Goal: Transaction & Acquisition: Purchase product/service

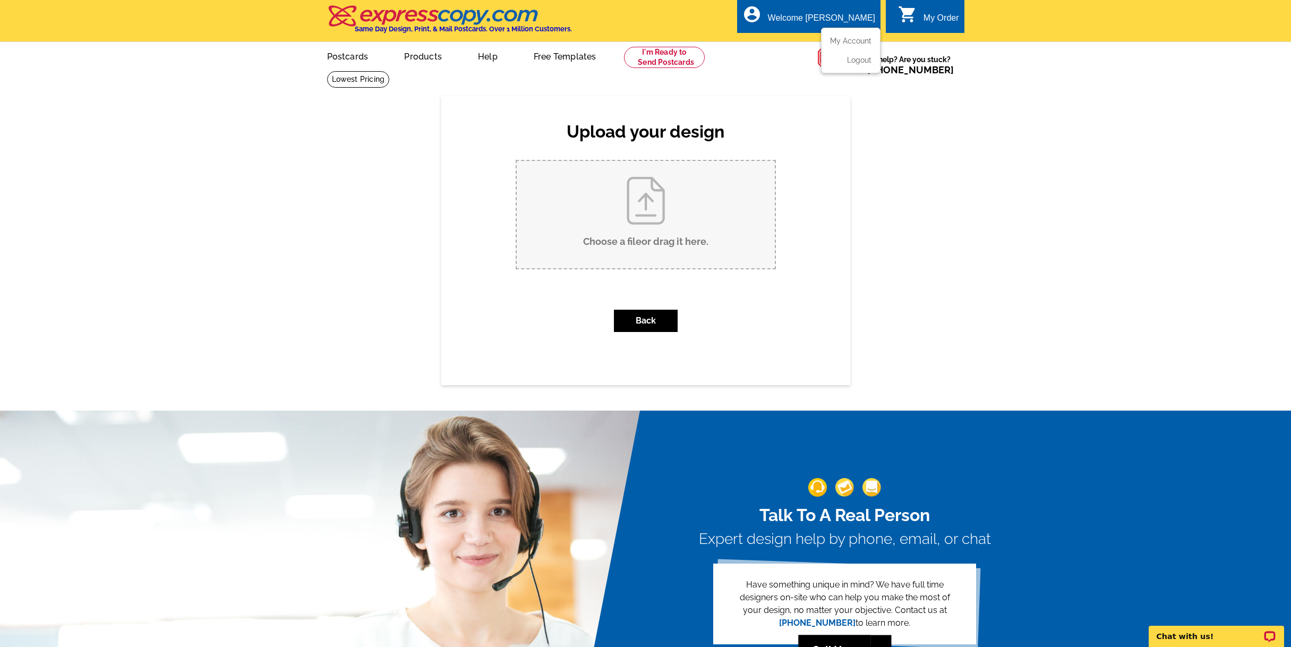
click at [834, 24] on div "Welcome [PERSON_NAME]" at bounding box center [821, 20] width 107 height 15
click at [649, 213] on input "Choose a file or drag it here ." at bounding box center [646, 214] width 258 height 107
type input "C:\fakepath\EDDM Mega Postcard 2 Insignia for 46-bond-st-trenton-nj (1)back 2.j…"
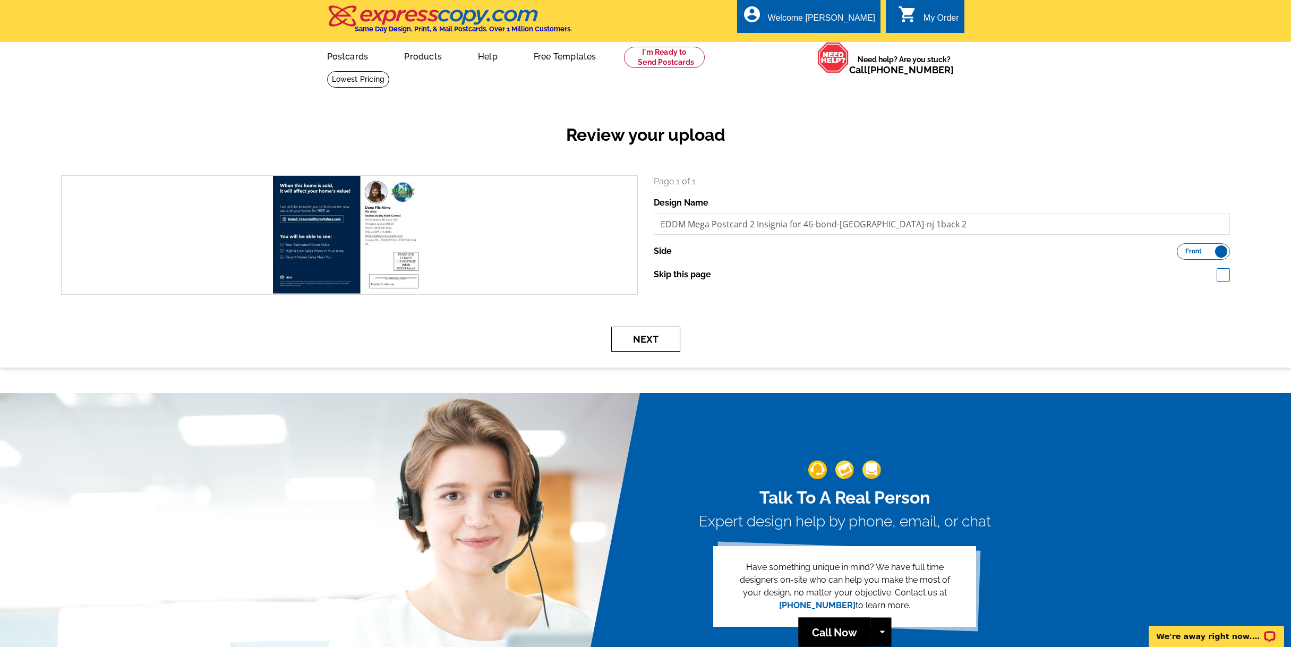
click at [646, 339] on button "Next" at bounding box center [645, 339] width 69 height 25
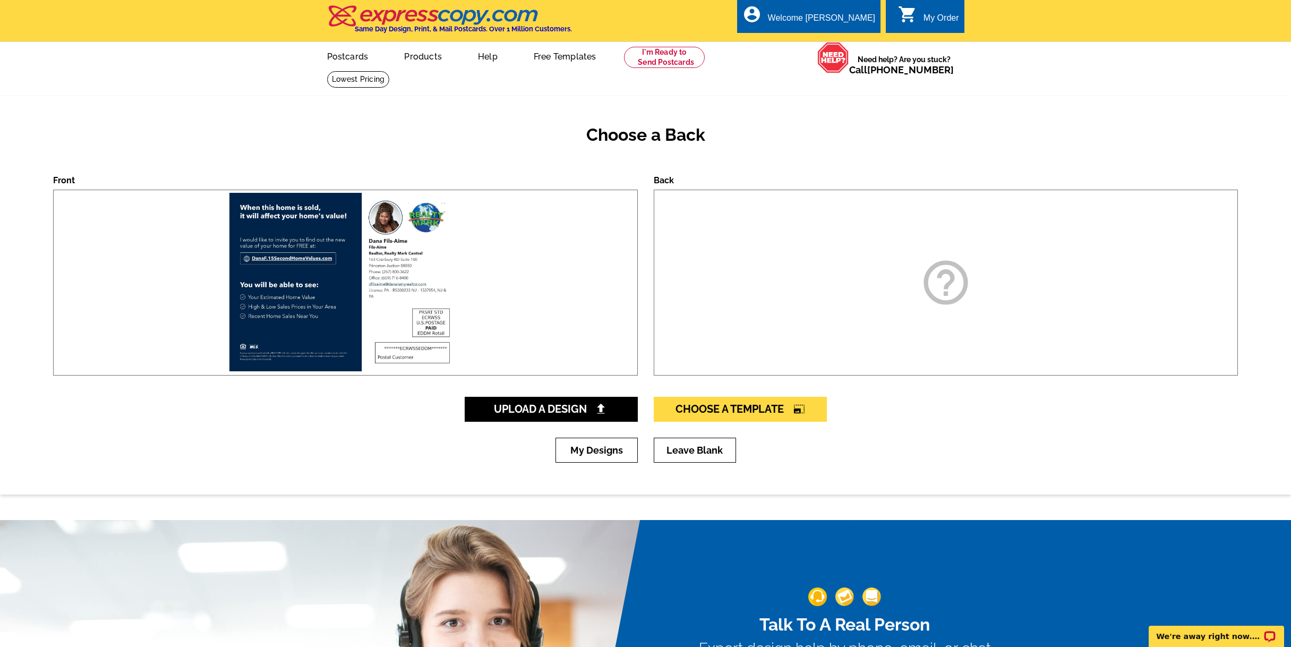
click at [916, 311] on div "help_outline" at bounding box center [946, 283] width 585 height 186
click at [968, 278] on icon "help_outline" at bounding box center [945, 282] width 53 height 53
click at [61, 179] on label "Front" at bounding box center [64, 180] width 22 height 10
click at [304, 272] on img at bounding box center [345, 282] width 237 height 185
click at [544, 405] on span "Upload A Design" at bounding box center [551, 409] width 114 height 13
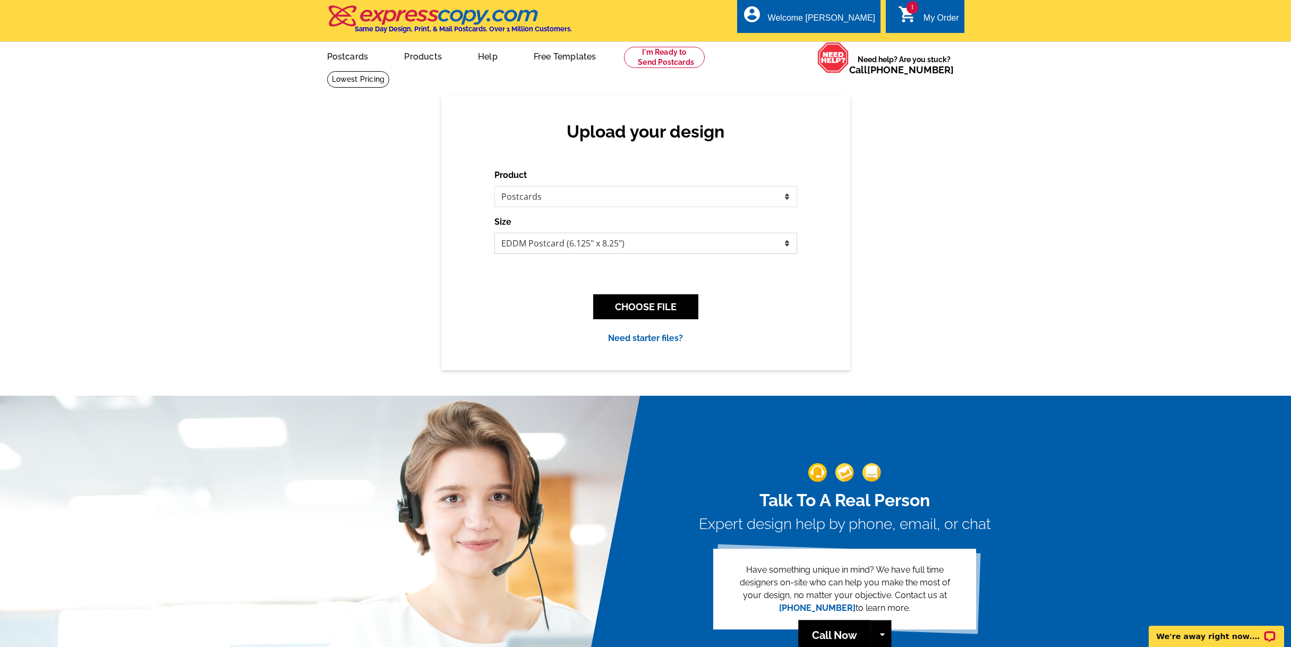
click at [788, 244] on select "Jumbo Postcard (5.5" x 8.5") Regular Postcard (4.25" x 5.6") Panoramic Postcard…" at bounding box center [645, 243] width 303 height 21
click at [494, 233] on select "Jumbo Postcard (5.5" x 8.5") Regular Postcard (4.25" x 5.6") Panoramic Postcard…" at bounding box center [645, 243] width 303 height 21
click at [667, 319] on button "CHOOSE FILE" at bounding box center [645, 306] width 105 height 25
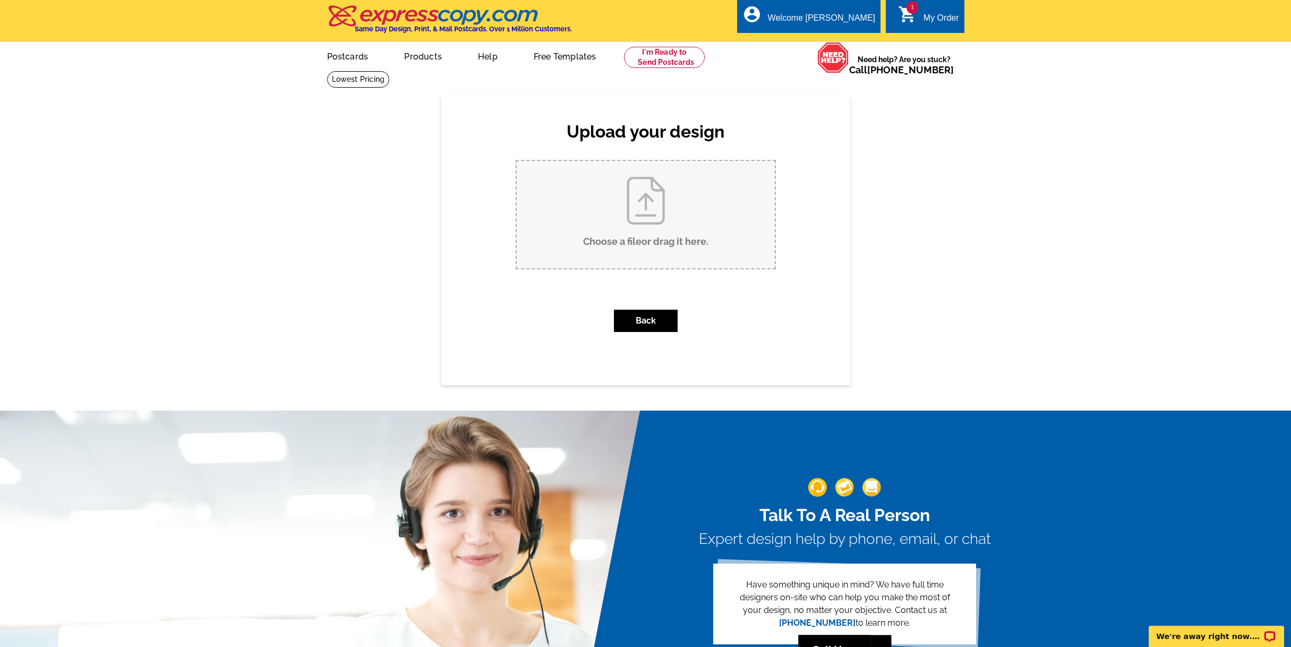
click at [656, 218] on input "Choose a file or drag it here ." at bounding box center [646, 214] width 258 height 107
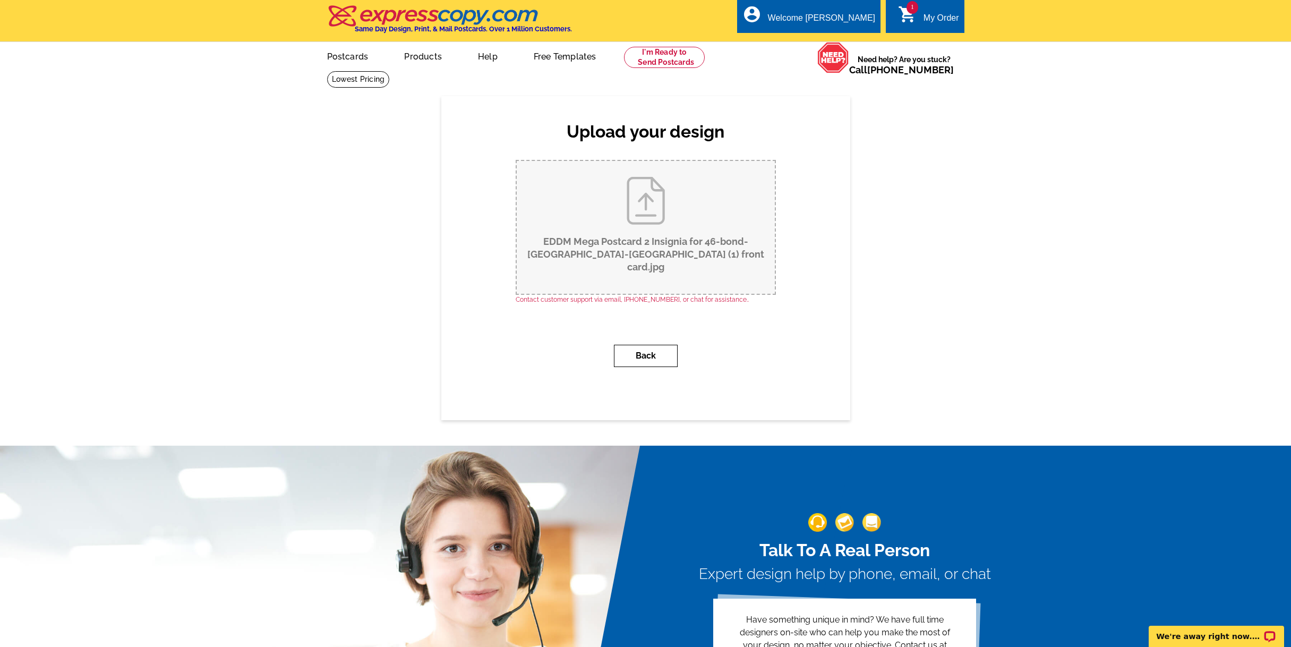
click at [642, 347] on button "Back" at bounding box center [646, 356] width 64 height 22
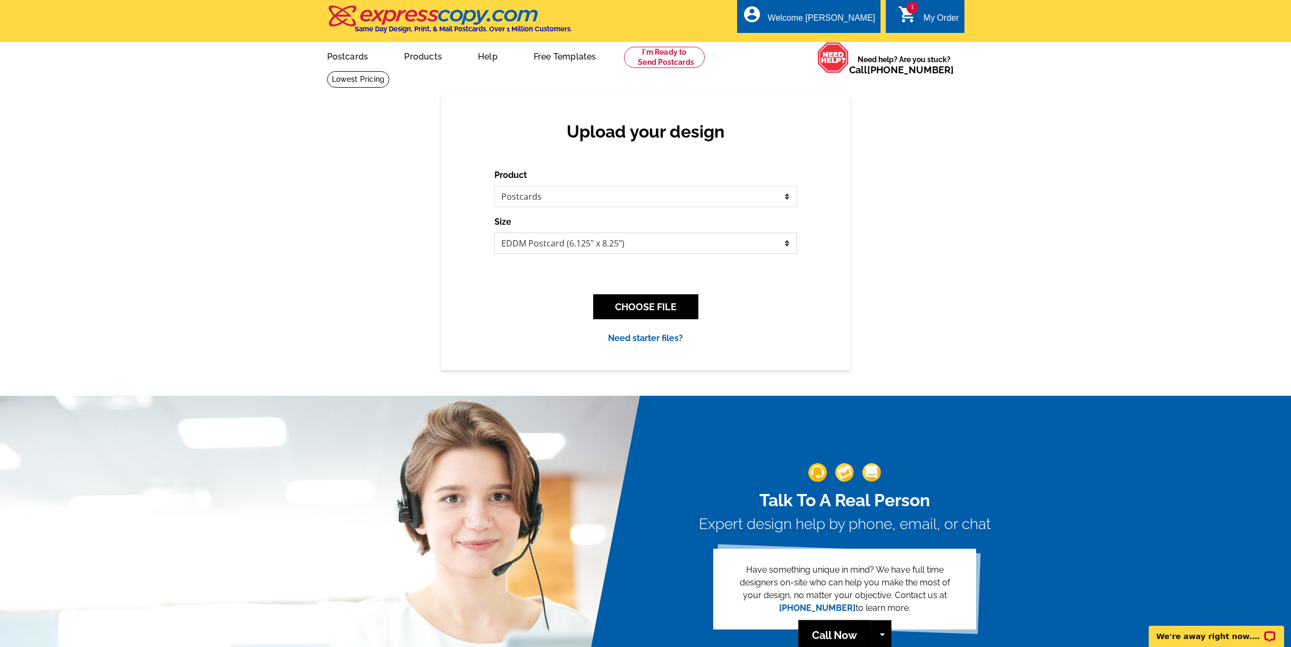
click at [787, 245] on select "Jumbo Postcard (5.5" x 8.5") Regular Postcard (4.25" x 5.6") Panoramic Postcard…" at bounding box center [645, 243] width 303 height 21
click at [494, 233] on select "Jumbo Postcard (5.5" x 8.5") Regular Postcard (4.25" x 5.6") Panoramic Postcard…" at bounding box center [645, 243] width 303 height 21
click at [657, 310] on button "CHOOSE FILE" at bounding box center [645, 306] width 105 height 25
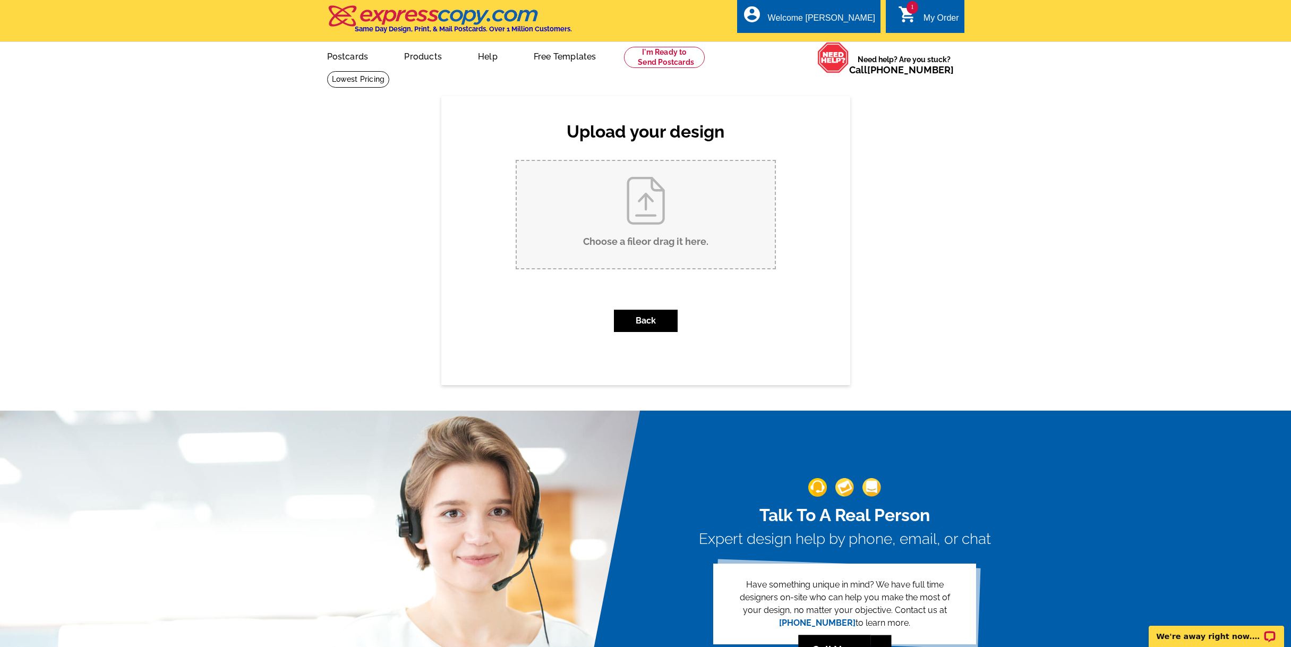
click at [664, 233] on input "Choose a file or drag it here ." at bounding box center [646, 214] width 258 height 107
type input "C:\fakepath\EDDM Mega Postcard 2 Insignia for 46-bond-st-trenton-nj (1) back ca…"
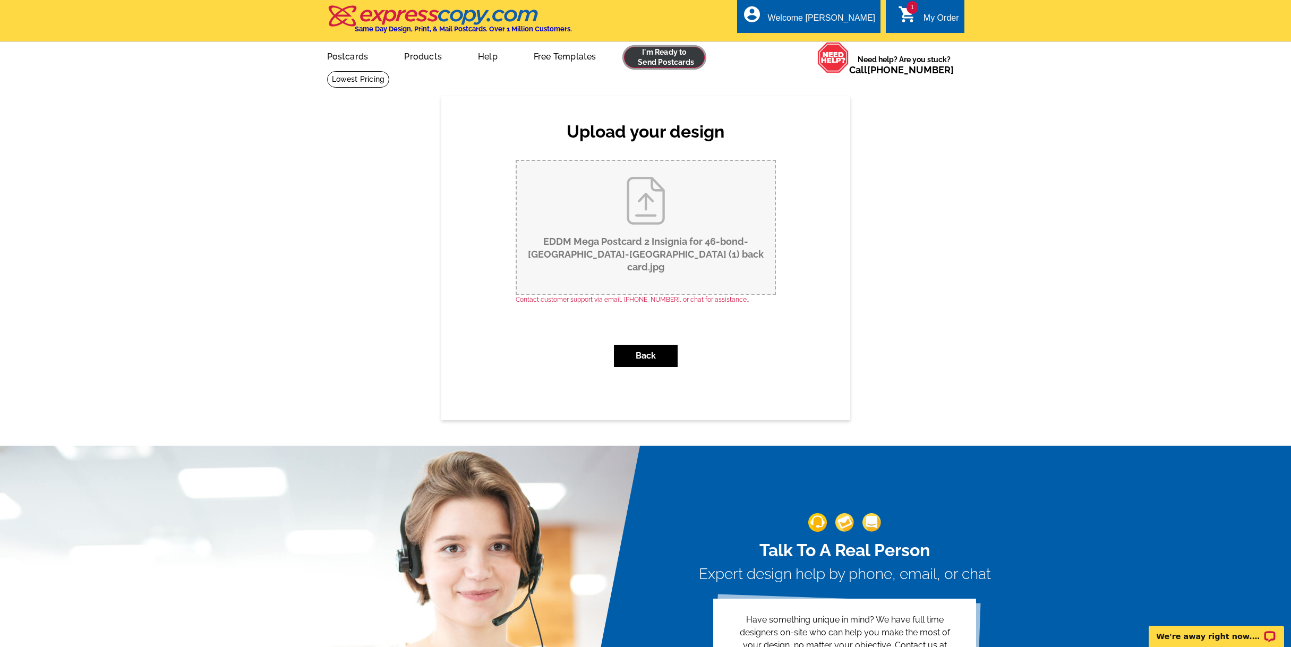
click at [659, 56] on link at bounding box center [664, 57] width 81 height 21
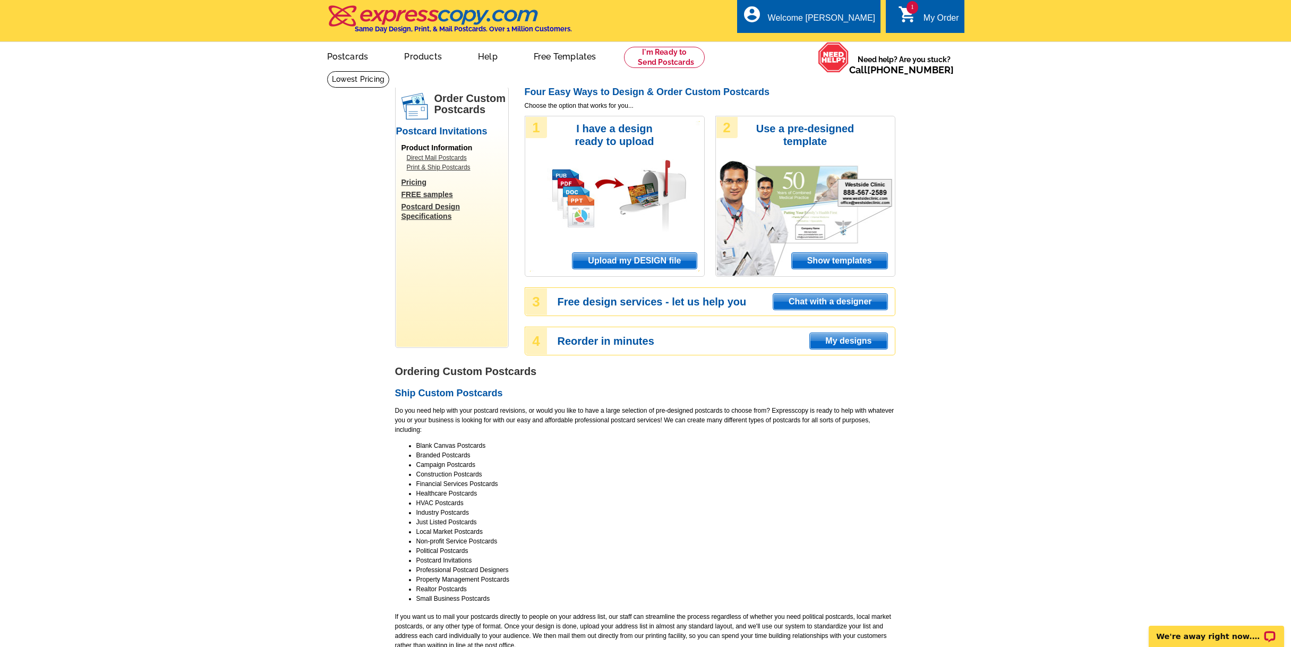
click at [911, 10] on span "1" at bounding box center [913, 7] width 12 height 13
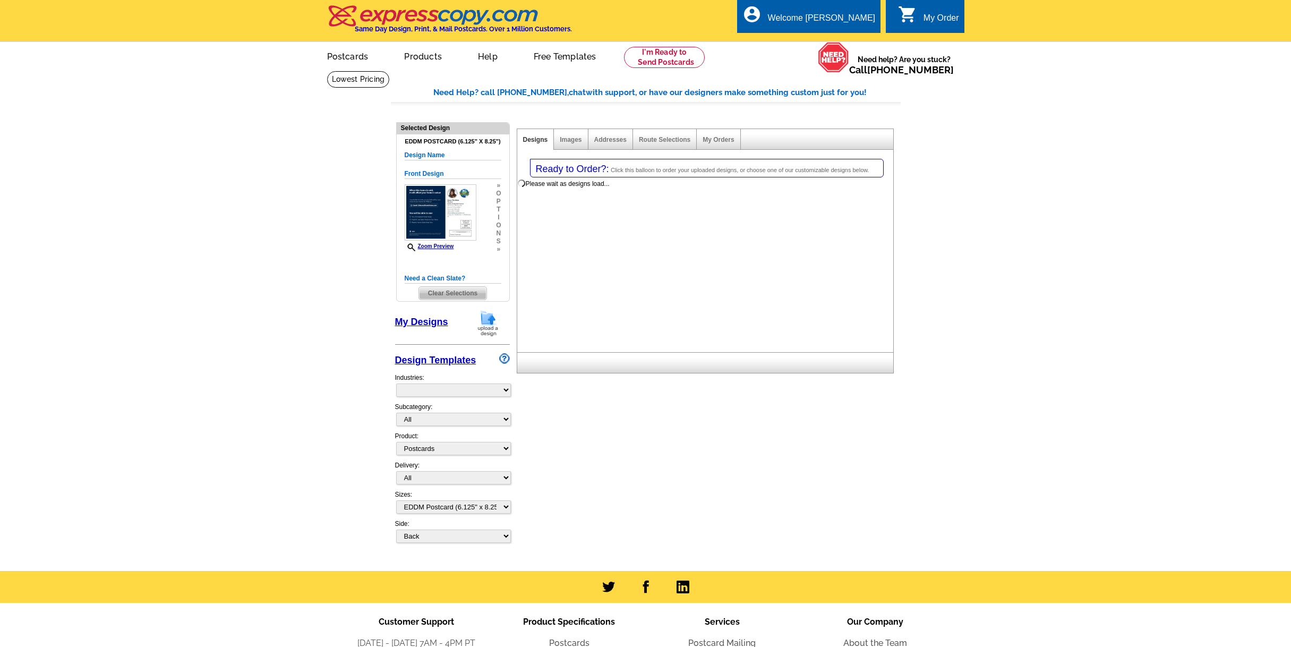
select select "1"
select select "14"
select select "back"
select select "785"
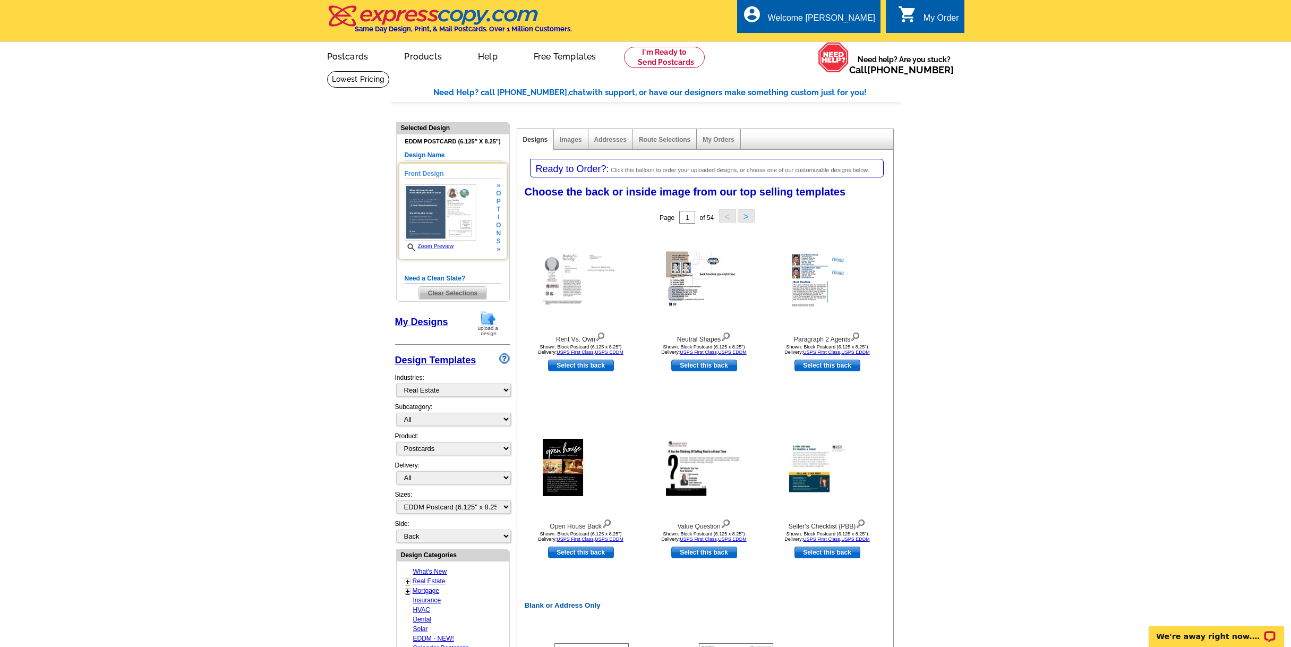
click at [451, 208] on img at bounding box center [441, 212] width 72 height 56
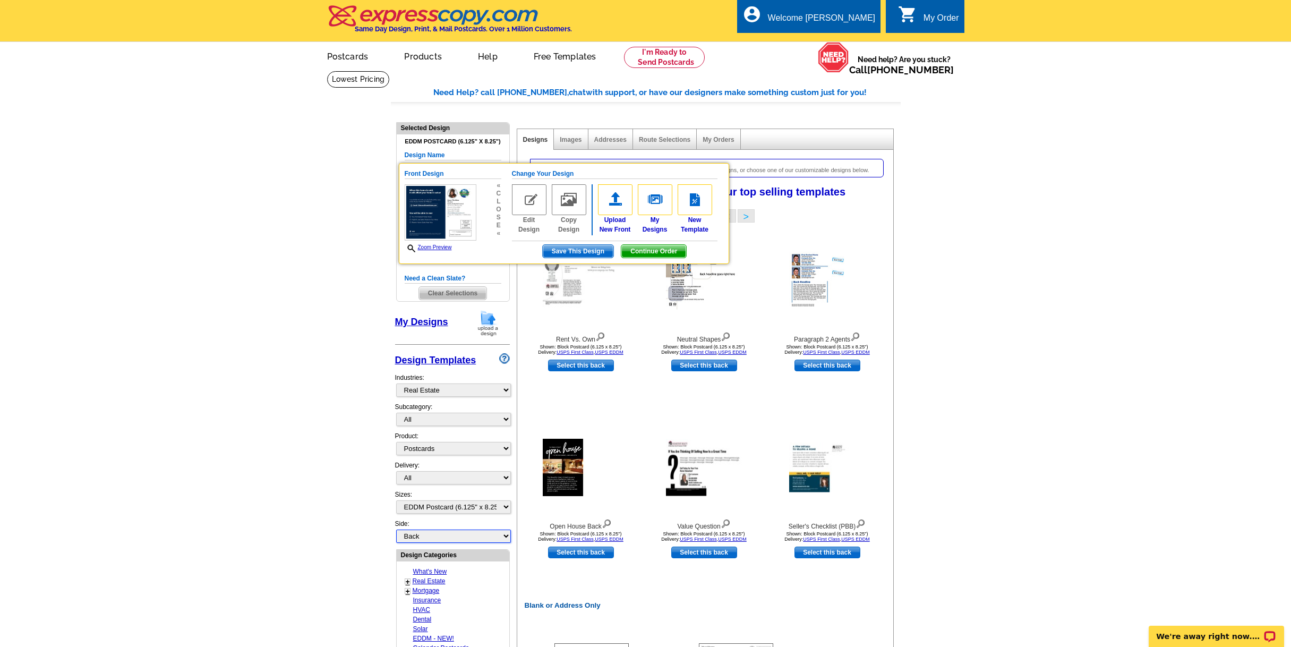
click at [507, 535] on select "Front Back" at bounding box center [453, 536] width 115 height 13
click at [396, 530] on select "Front Back" at bounding box center [453, 536] width 115 height 13
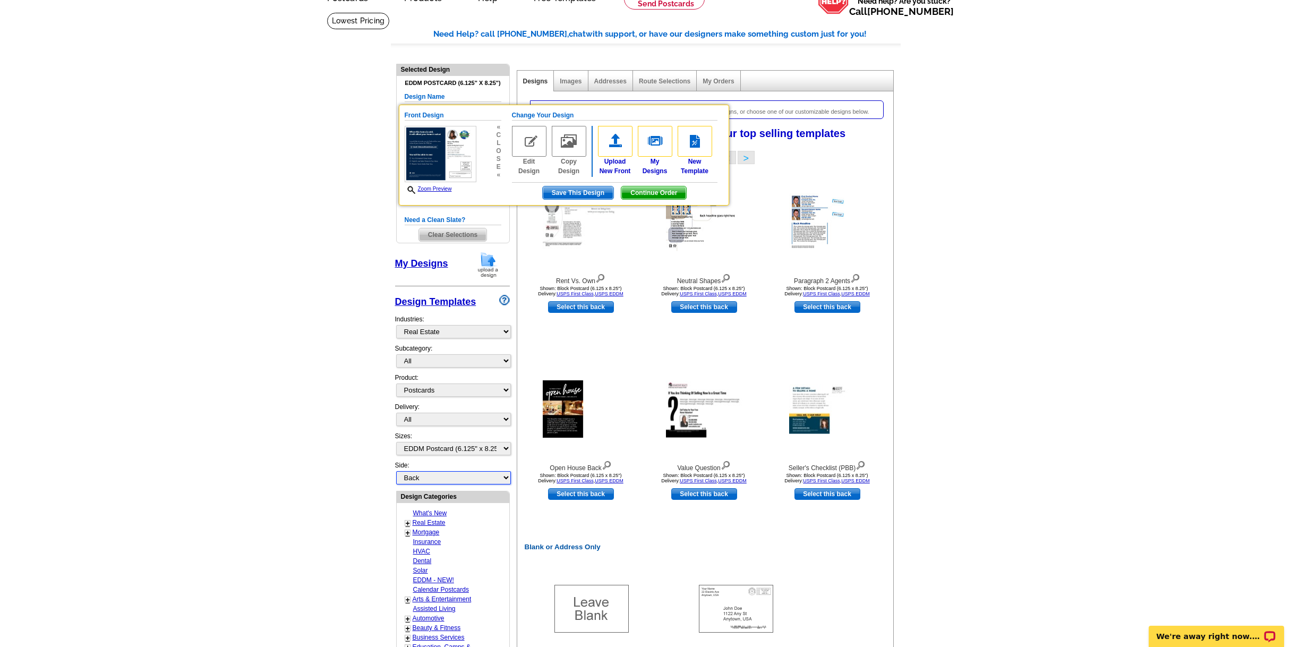
scroll to position [53, 0]
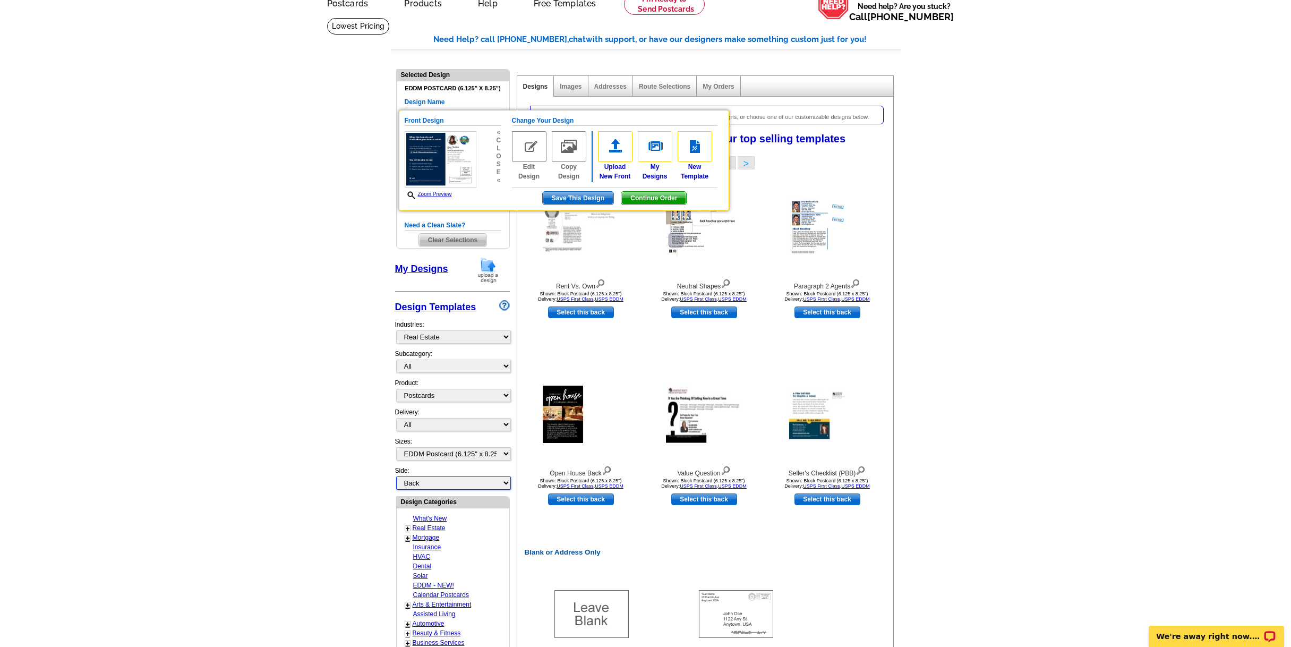
click at [506, 480] on select "Front Back" at bounding box center [453, 482] width 115 height 13
click at [396, 477] on select "Front Back" at bounding box center [453, 482] width 115 height 13
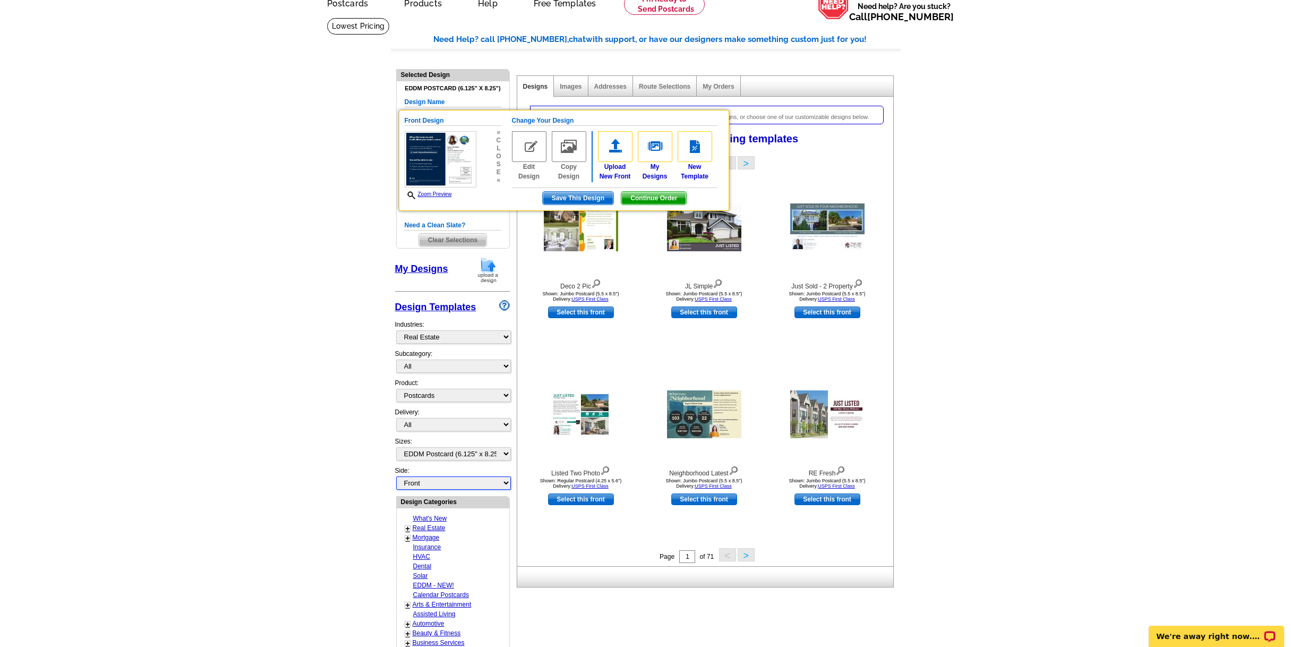
click at [505, 487] on select "Front Back" at bounding box center [453, 482] width 115 height 13
click at [396, 477] on select "Front Back" at bounding box center [453, 482] width 115 height 13
select select "back"
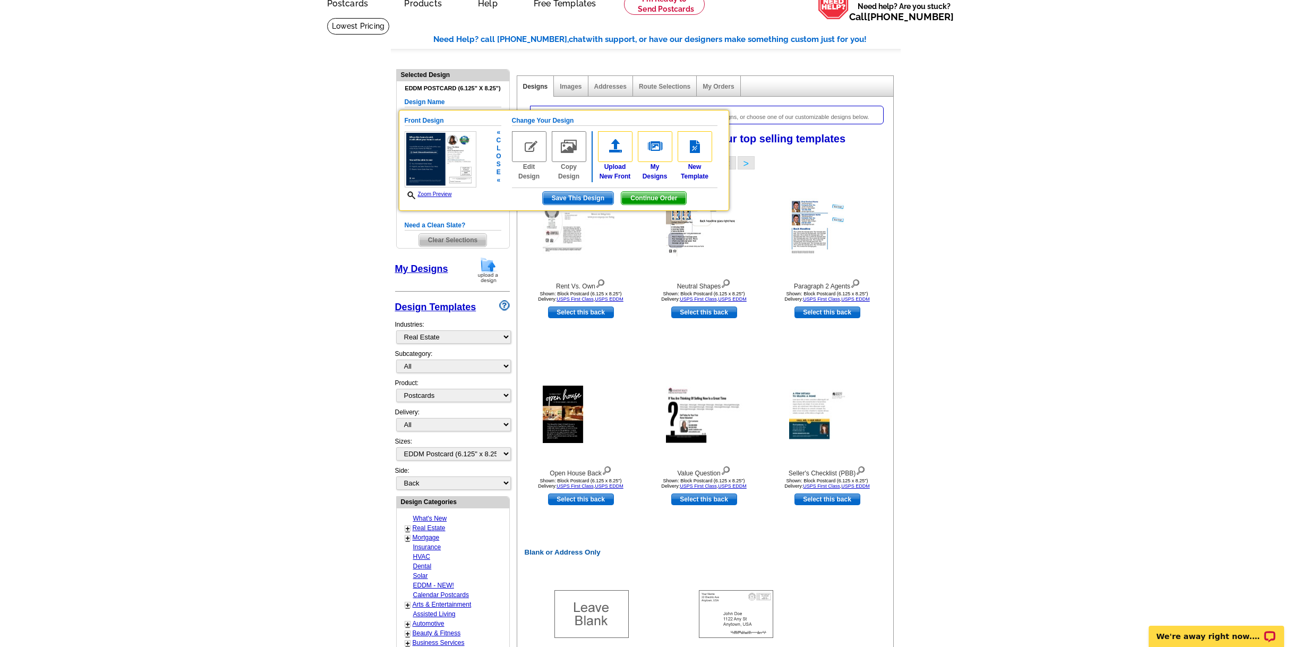
click at [526, 146] on img at bounding box center [529, 146] width 35 height 31
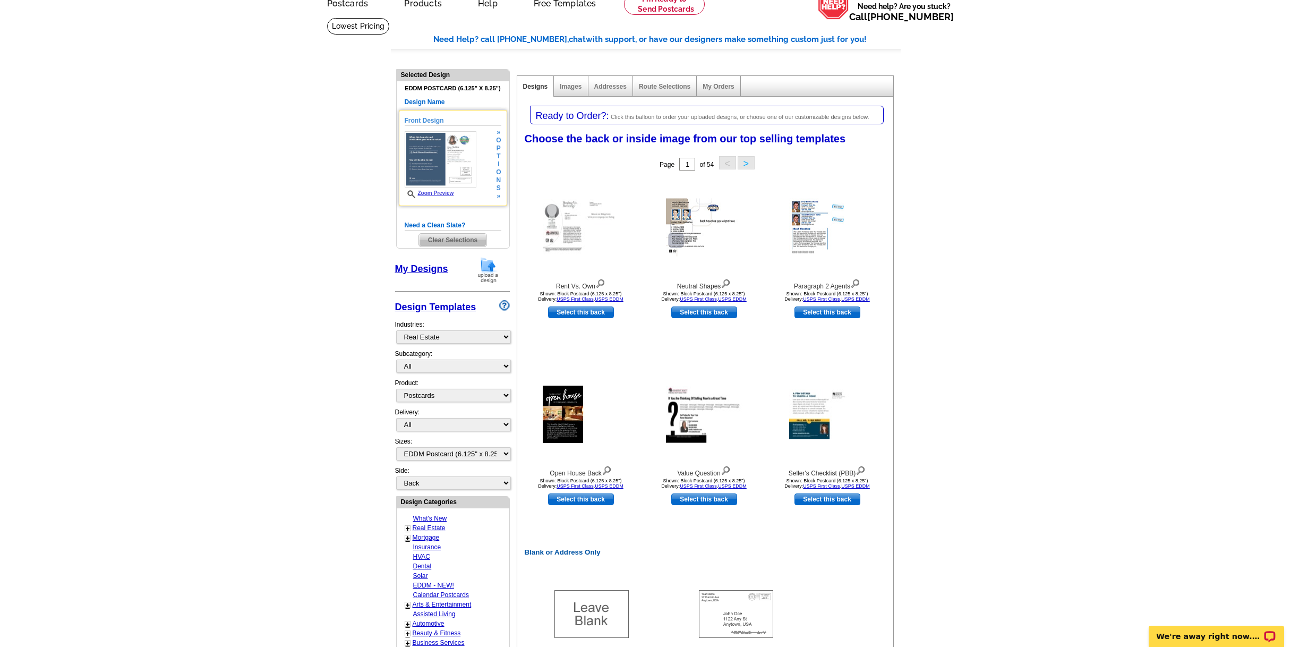
click at [454, 161] on img at bounding box center [441, 159] width 72 height 56
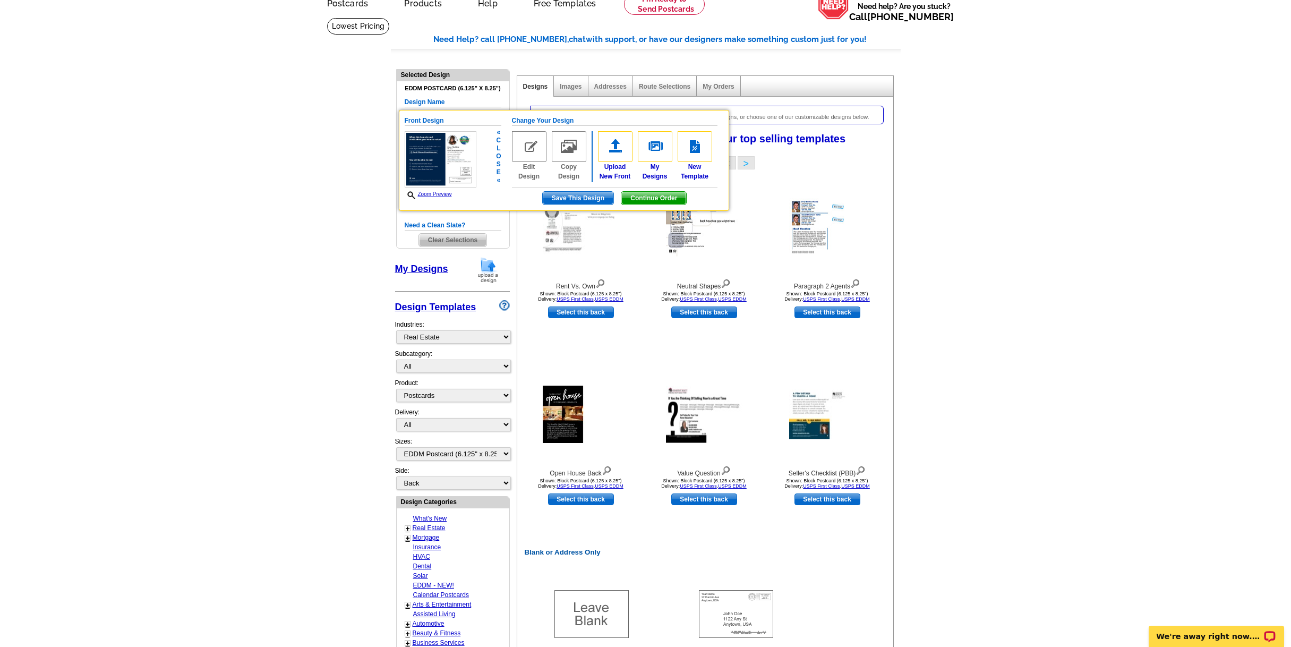
click at [535, 146] on img at bounding box center [529, 146] width 35 height 31
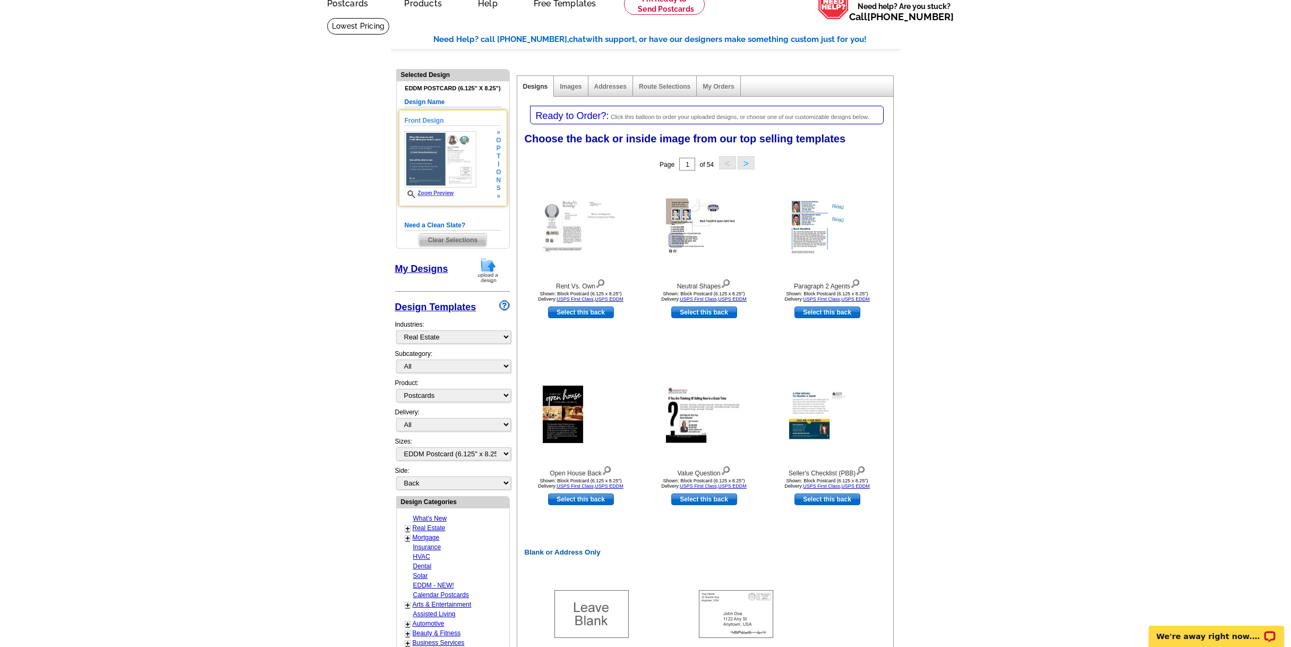
click at [456, 159] on img at bounding box center [441, 159] width 72 height 56
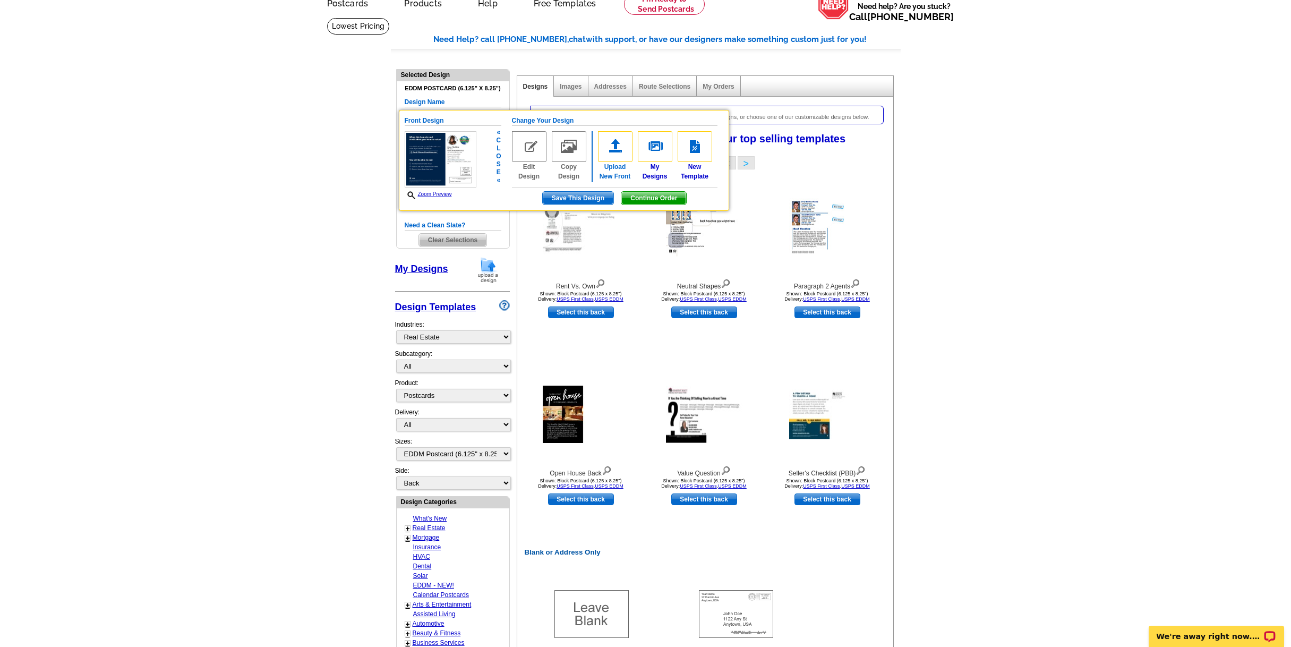
click at [615, 147] on img at bounding box center [615, 146] width 35 height 31
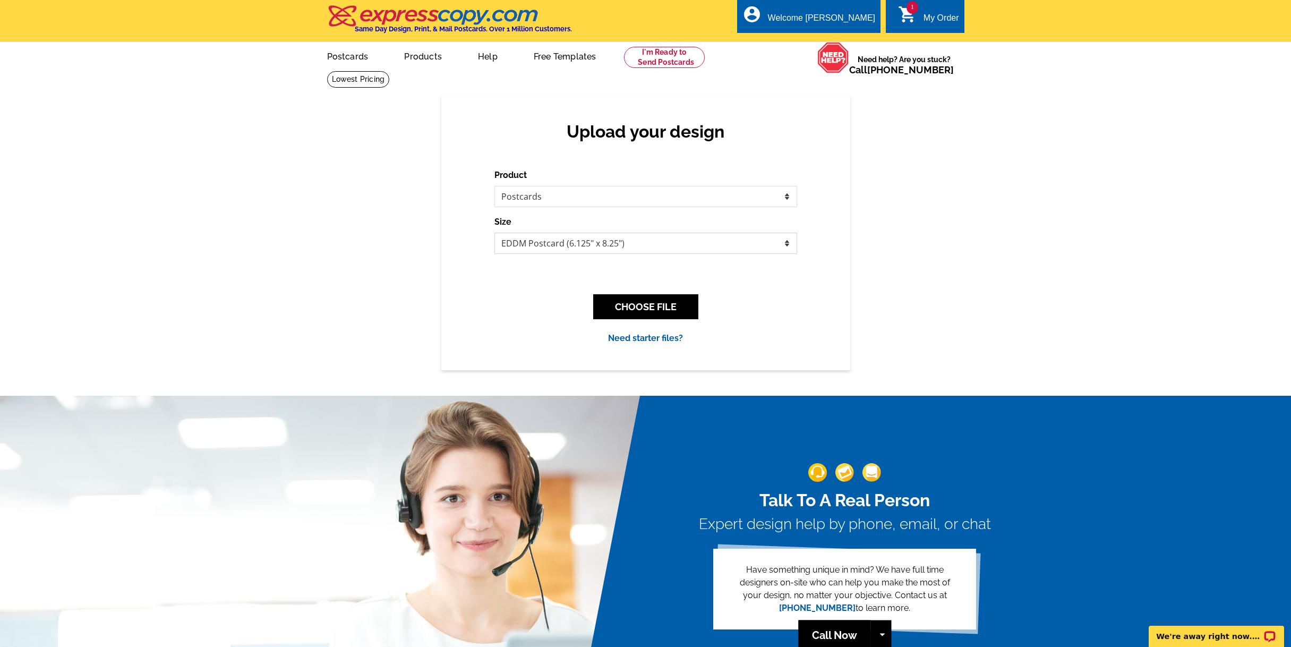
click at [786, 243] on select "Jumbo Postcard (5.5" x 8.5") Regular Postcard (4.25" x 5.6") Panoramic Postcard…" at bounding box center [645, 243] width 303 height 21
click at [494, 233] on select "Jumbo Postcard (5.5" x 8.5") Regular Postcard (4.25" x 5.6") Panoramic Postcard…" at bounding box center [645, 243] width 303 height 21
click at [627, 339] on link "Need starter files?" at bounding box center [645, 338] width 75 height 10
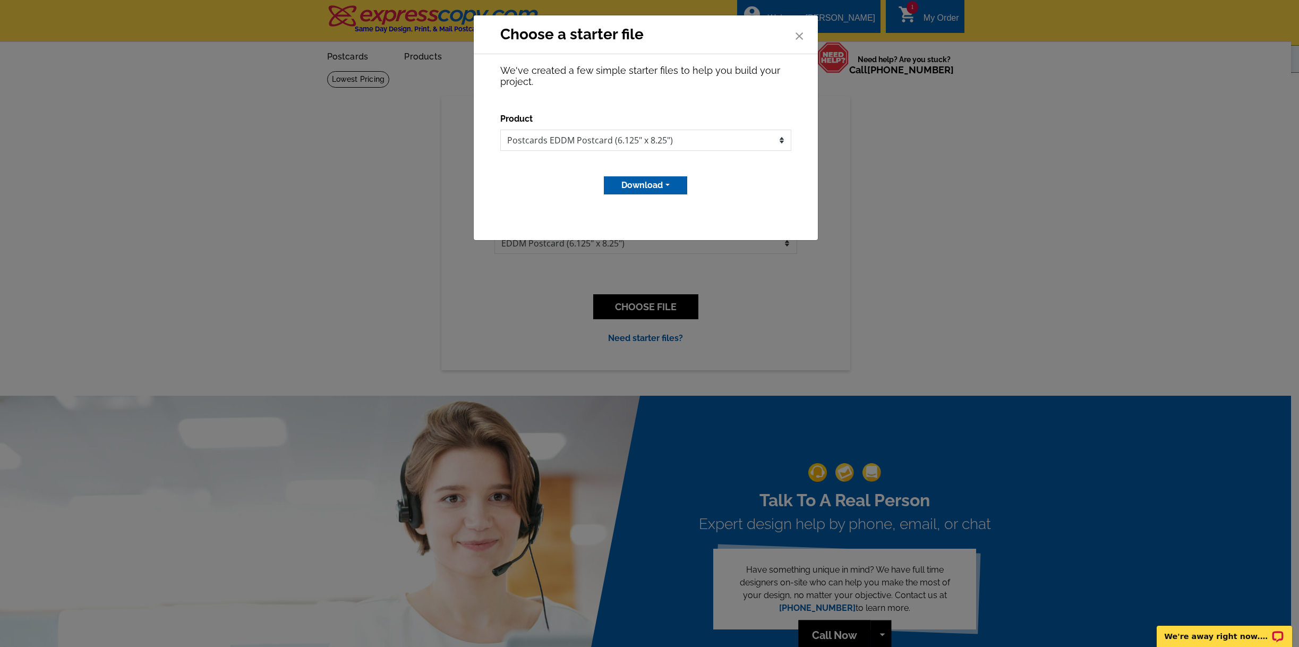
click at [797, 33] on span "×" at bounding box center [799, 34] width 11 height 28
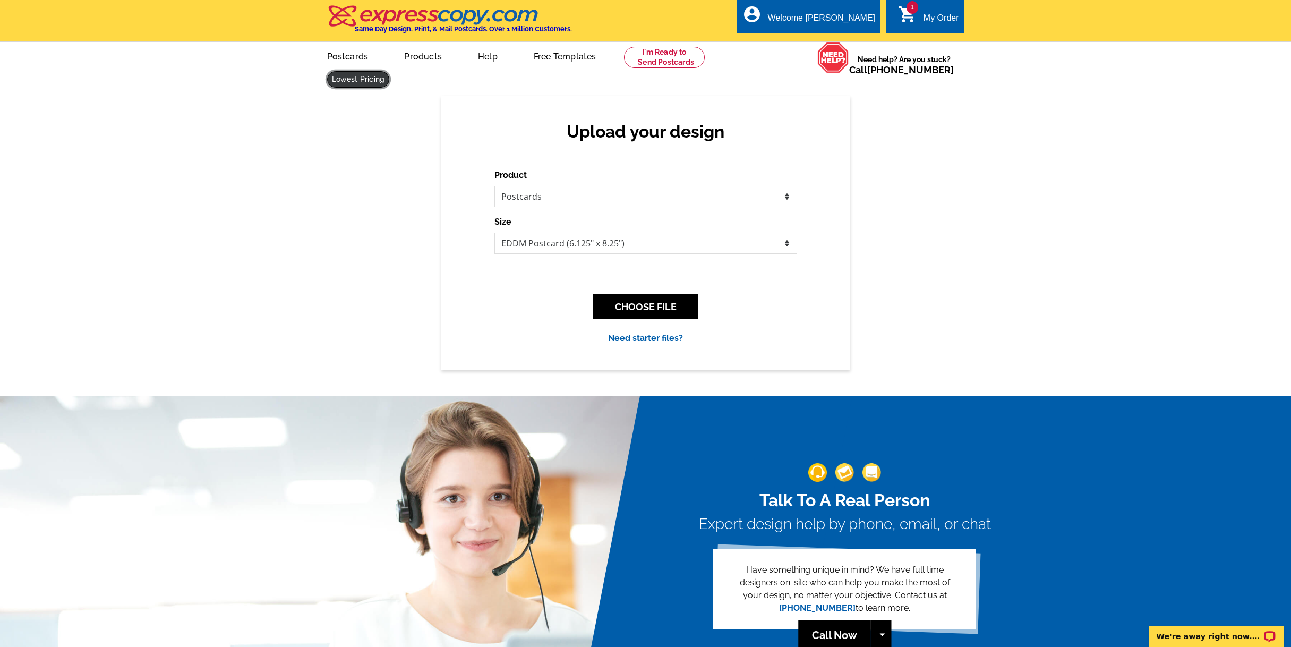
click at [390, 71] on link at bounding box center [358, 79] width 63 height 16
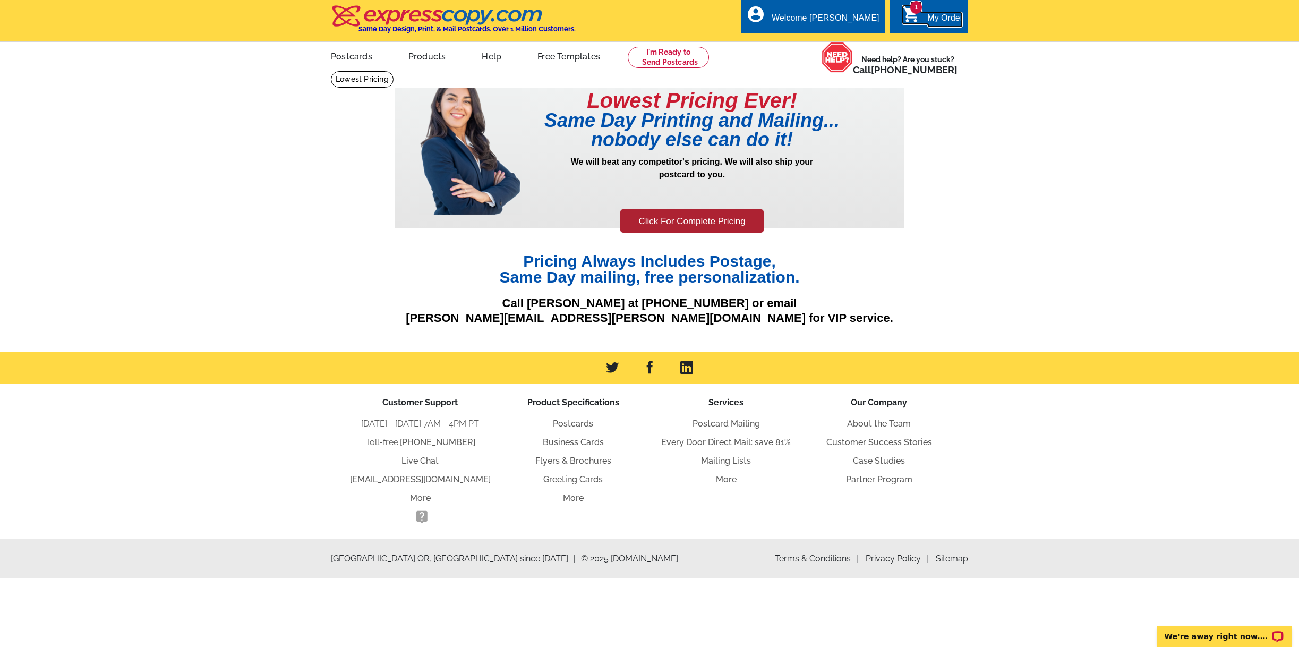
click at [917, 11] on span "1" at bounding box center [916, 7] width 12 height 13
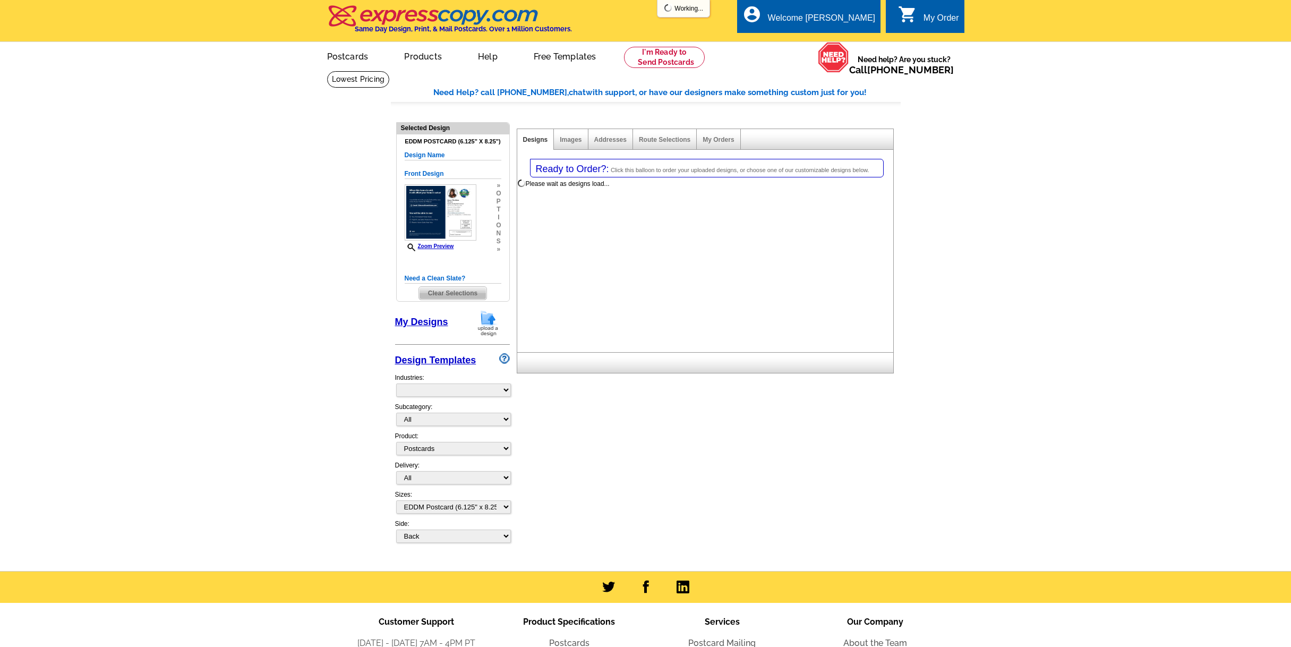
select select "1"
select select "14"
select select "back"
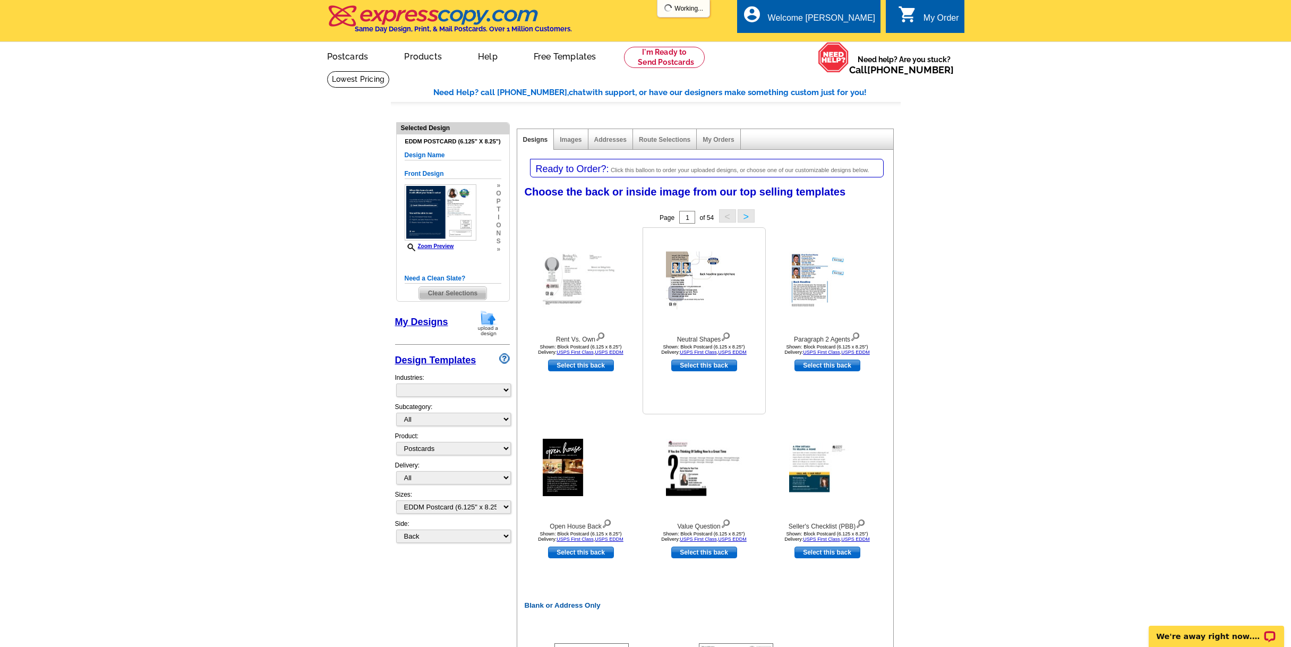
select select "785"
click at [504, 508] on select "All Jumbo Postcard (5.5" x 8.5") Regular Postcard (4.25" x 5.6") Panoramic Post…" at bounding box center [453, 506] width 115 height 13
click at [419, 323] on link "My Designs" at bounding box center [421, 322] width 53 height 11
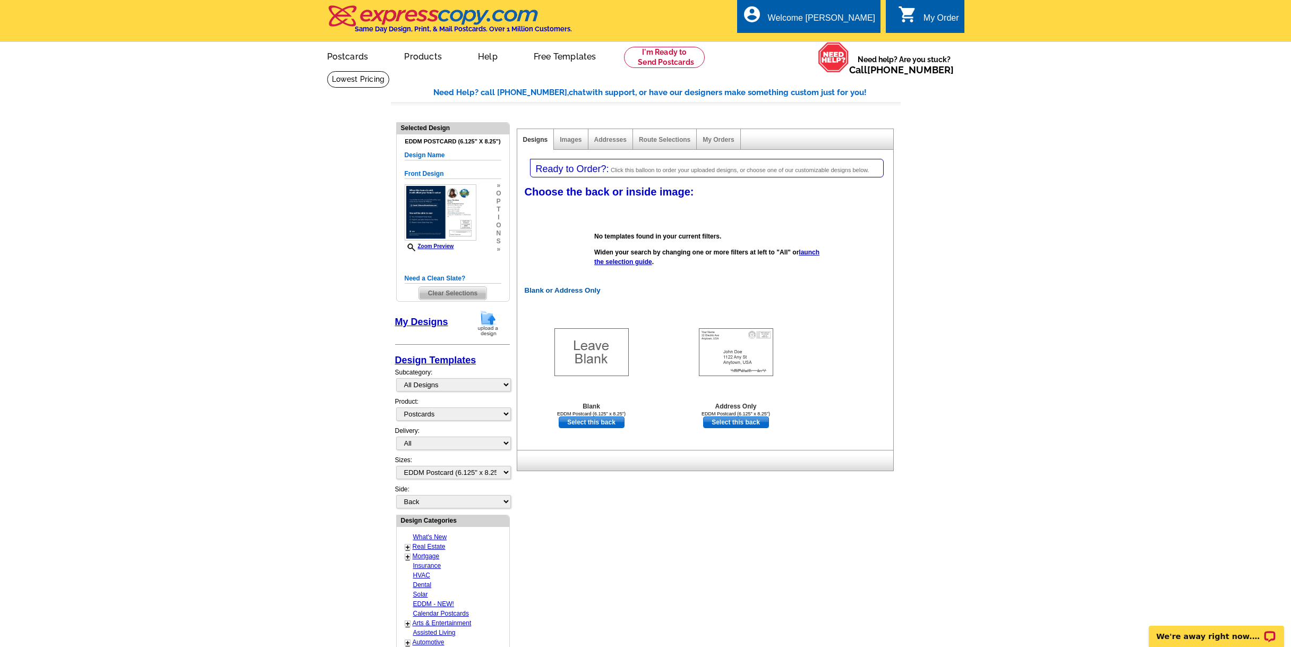
click at [492, 324] on img at bounding box center [488, 323] width 28 height 27
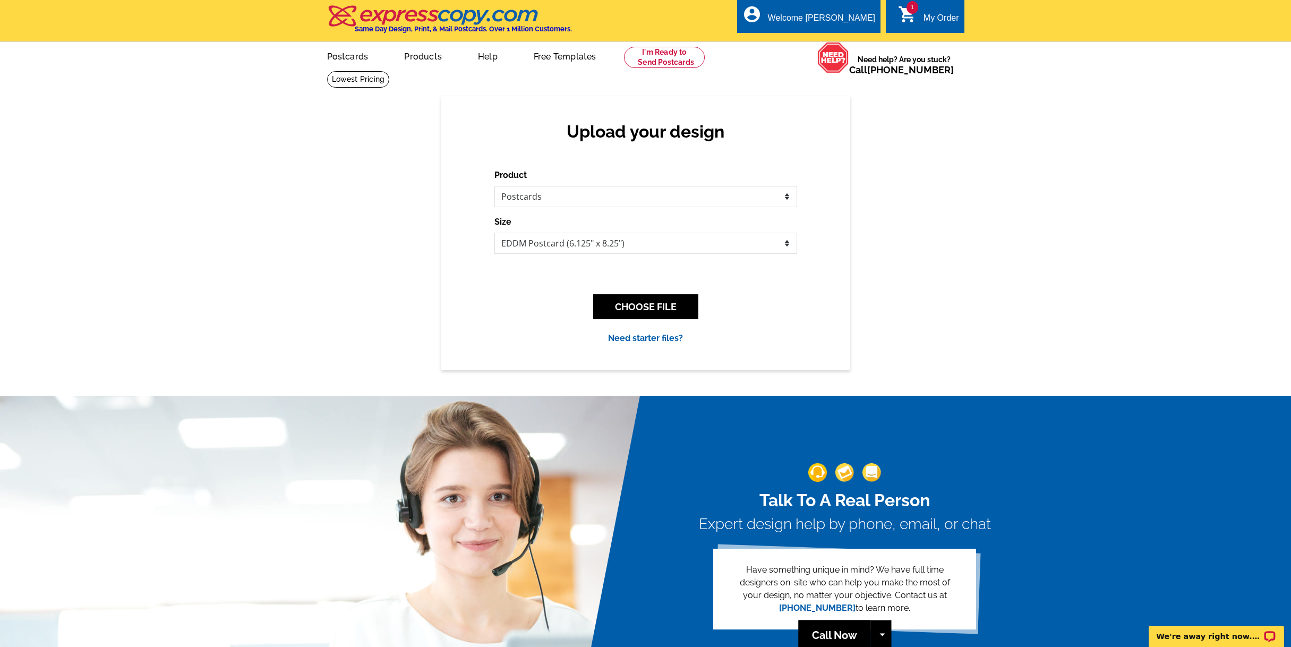
click at [909, 5] on span "1" at bounding box center [913, 7] width 12 height 13
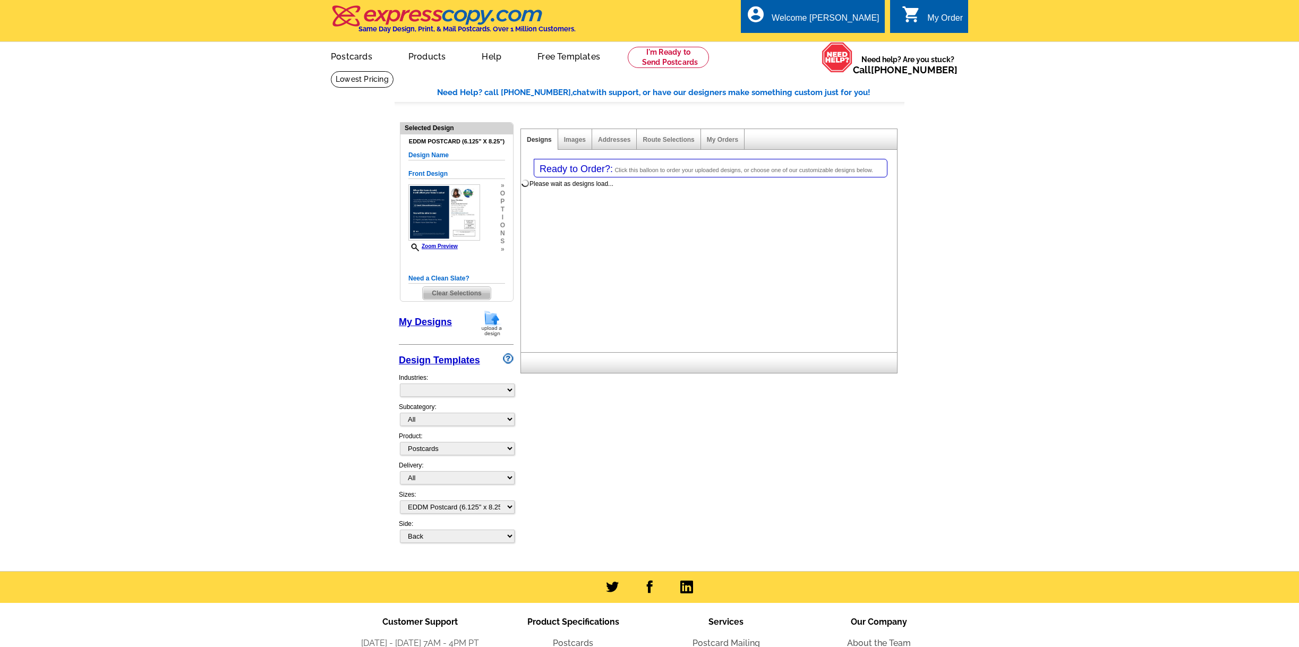
select select "1"
select select "14"
select select "back"
select select "785"
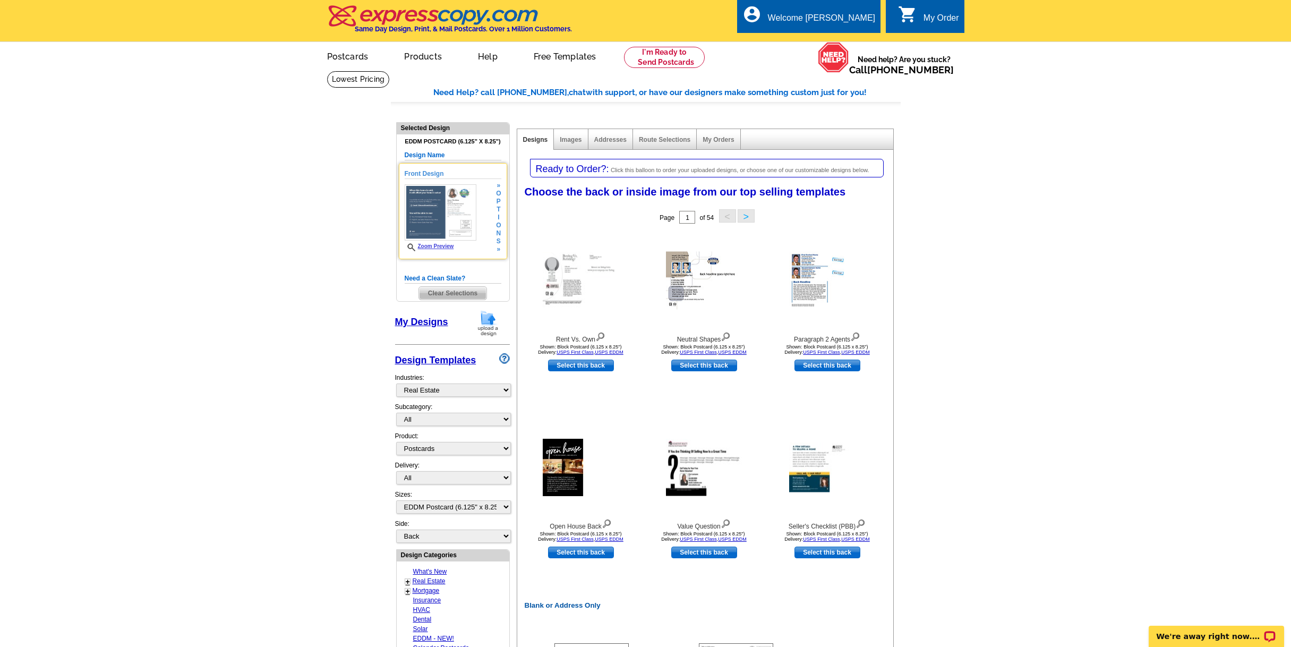
click at [436, 211] on img at bounding box center [441, 212] width 72 height 56
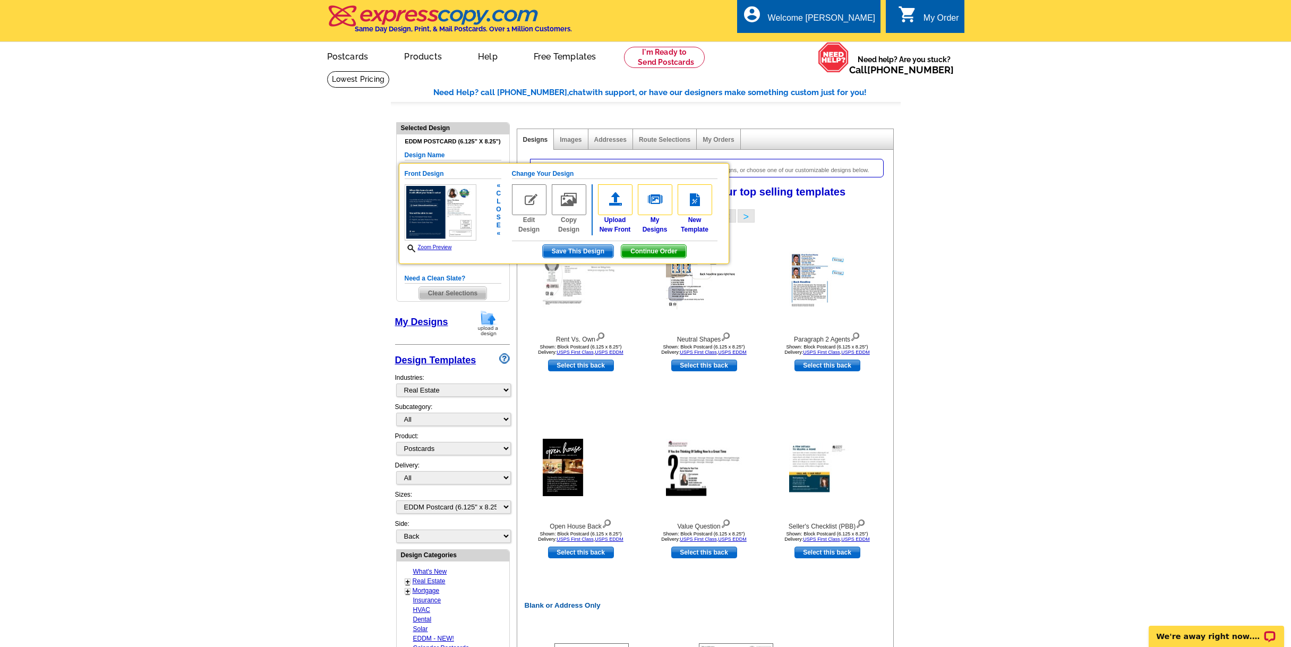
click at [436, 174] on h5 "Front Design" at bounding box center [453, 174] width 97 height 10
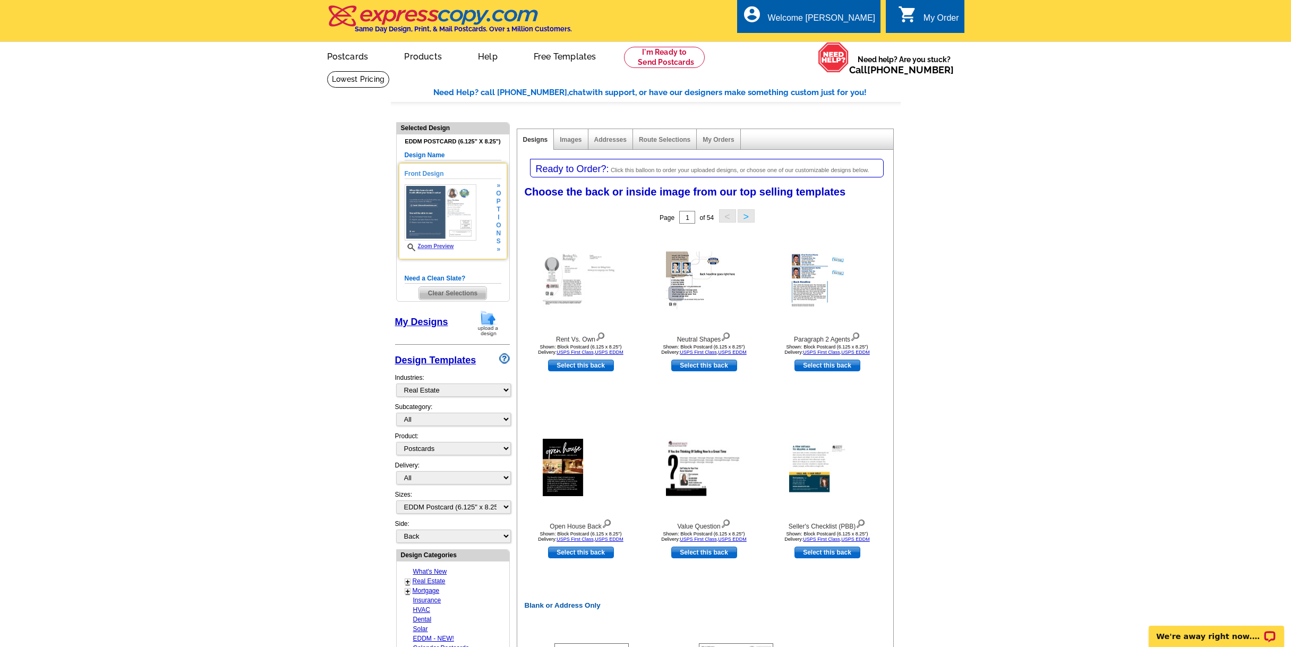
click at [436, 174] on h5 "Front Design" at bounding box center [453, 174] width 97 height 10
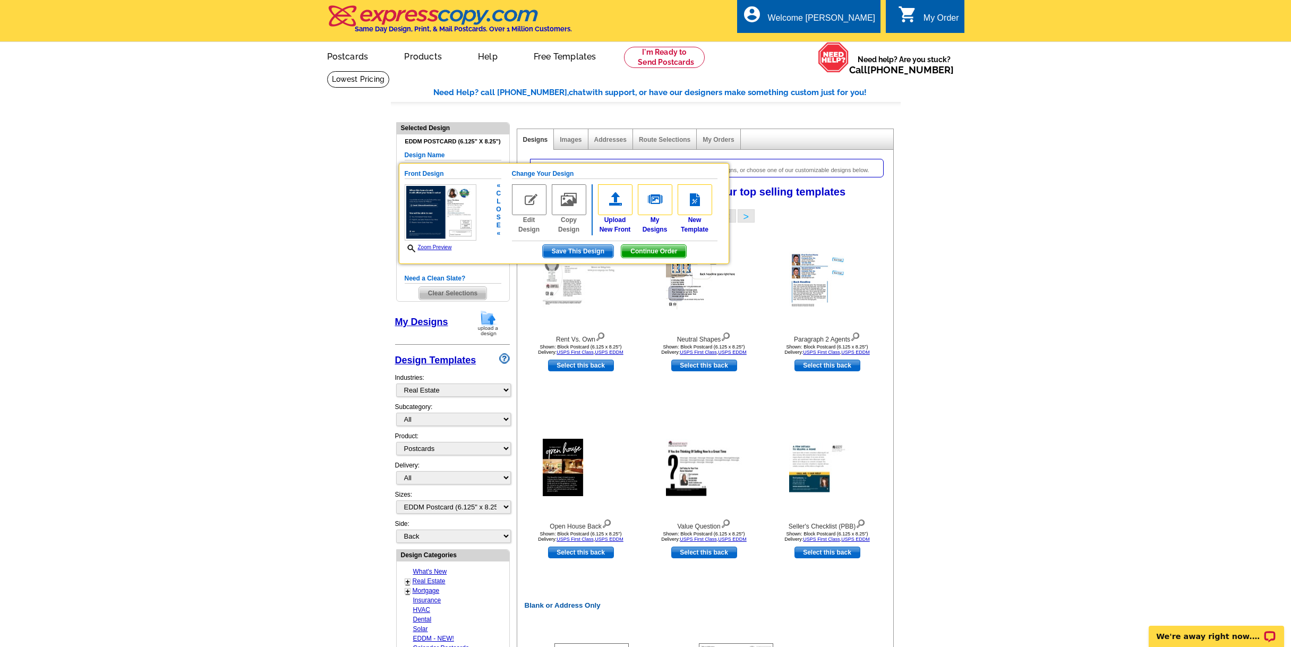
click at [531, 201] on img at bounding box center [529, 199] width 35 height 31
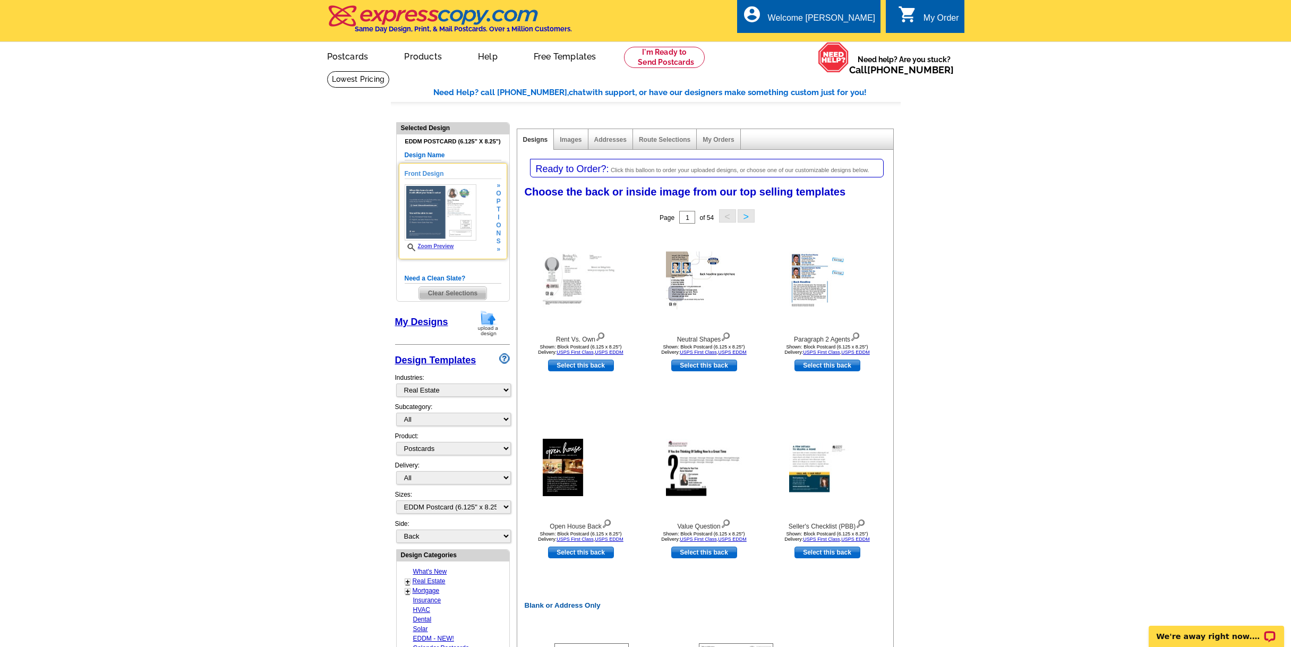
click at [452, 204] on img at bounding box center [441, 212] width 72 height 56
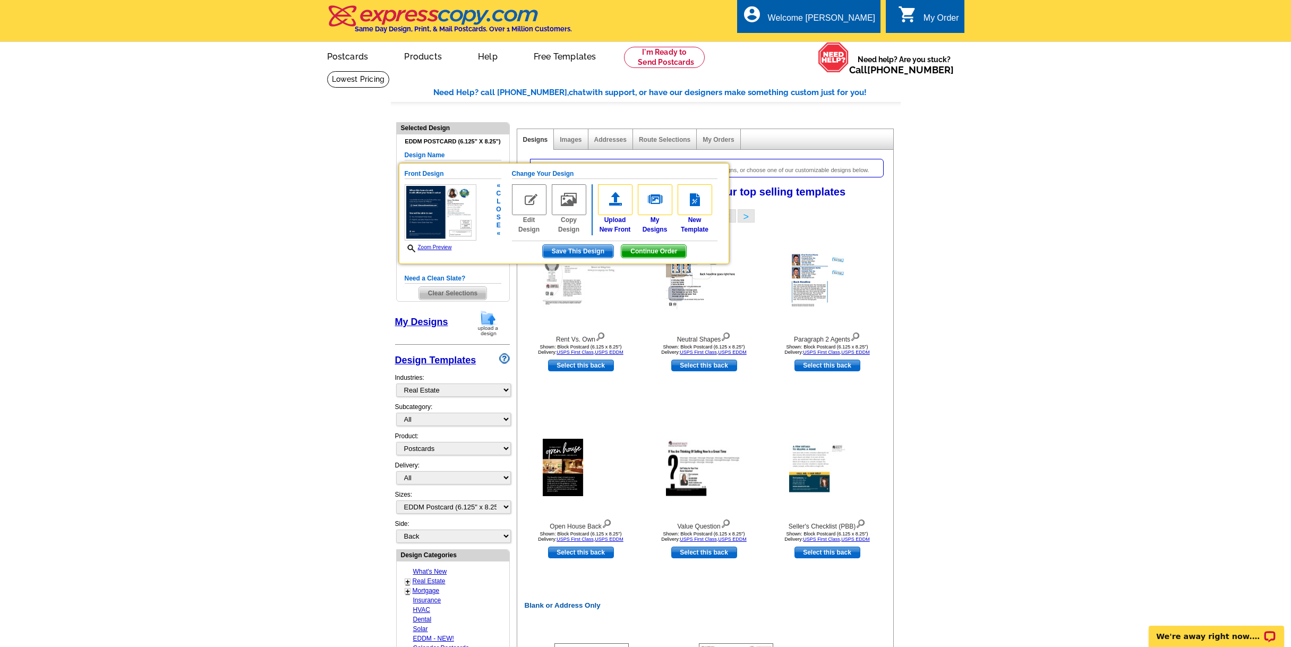
click at [649, 250] on span "Continue Order" at bounding box center [653, 251] width 65 height 13
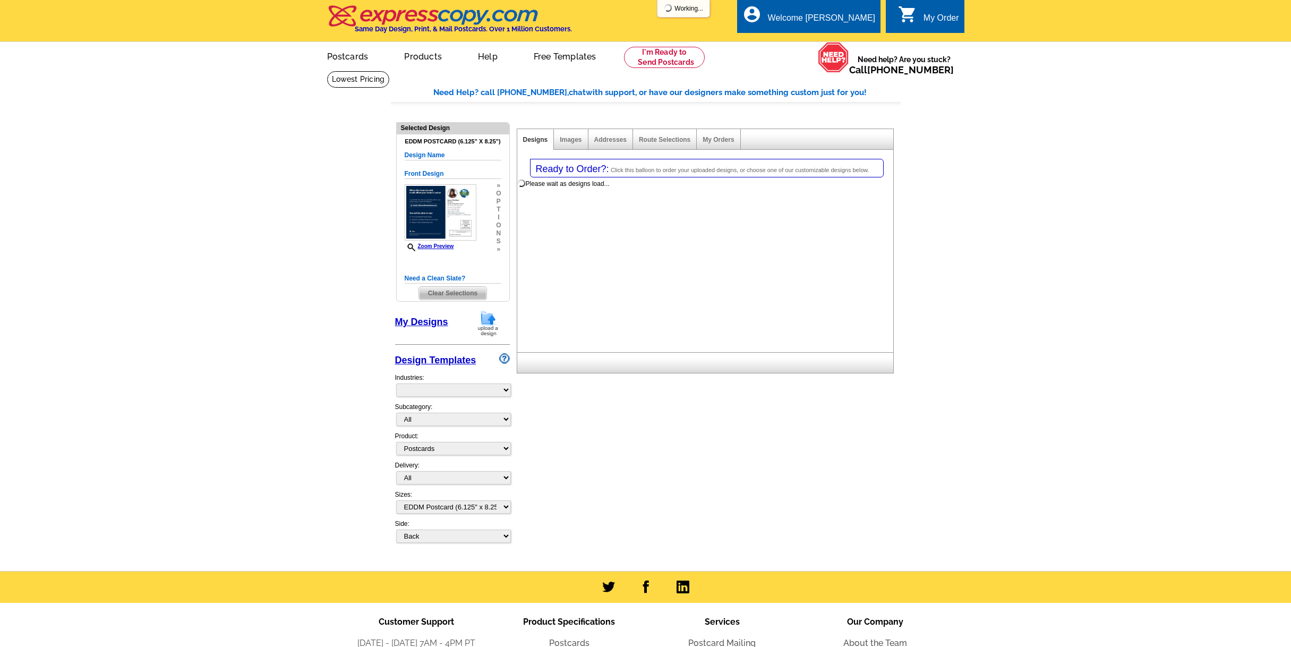
select select "1"
select select "14"
select select "back"
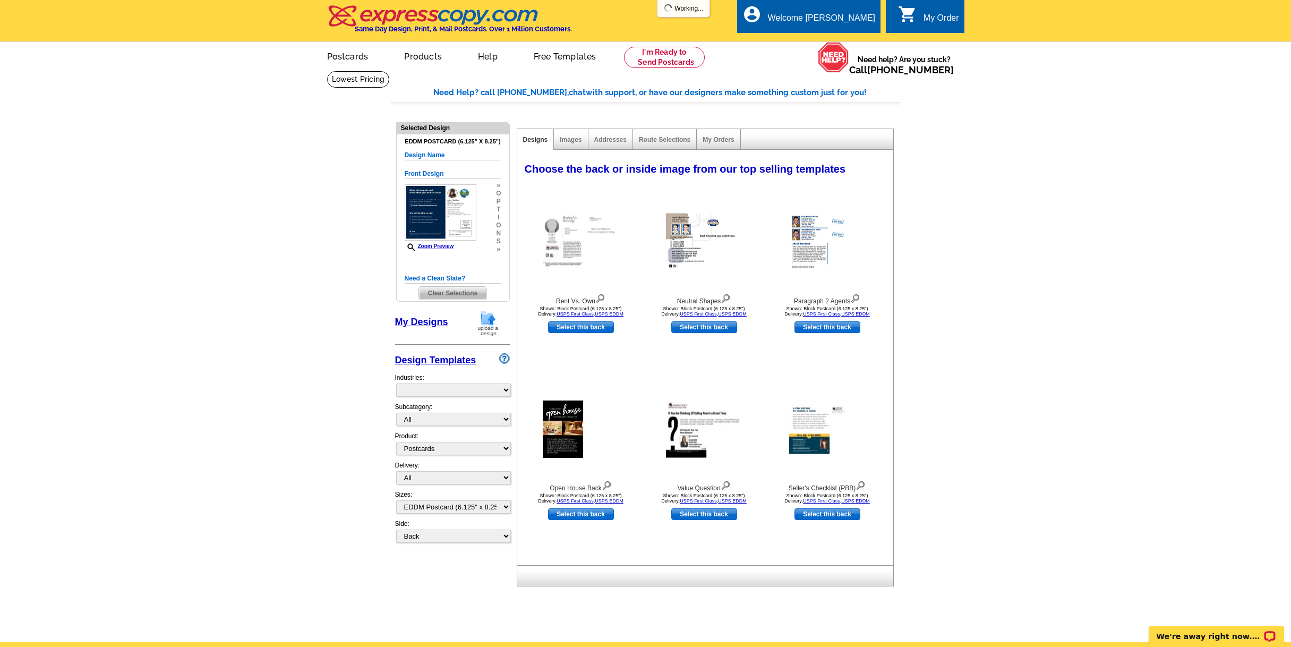
select select "785"
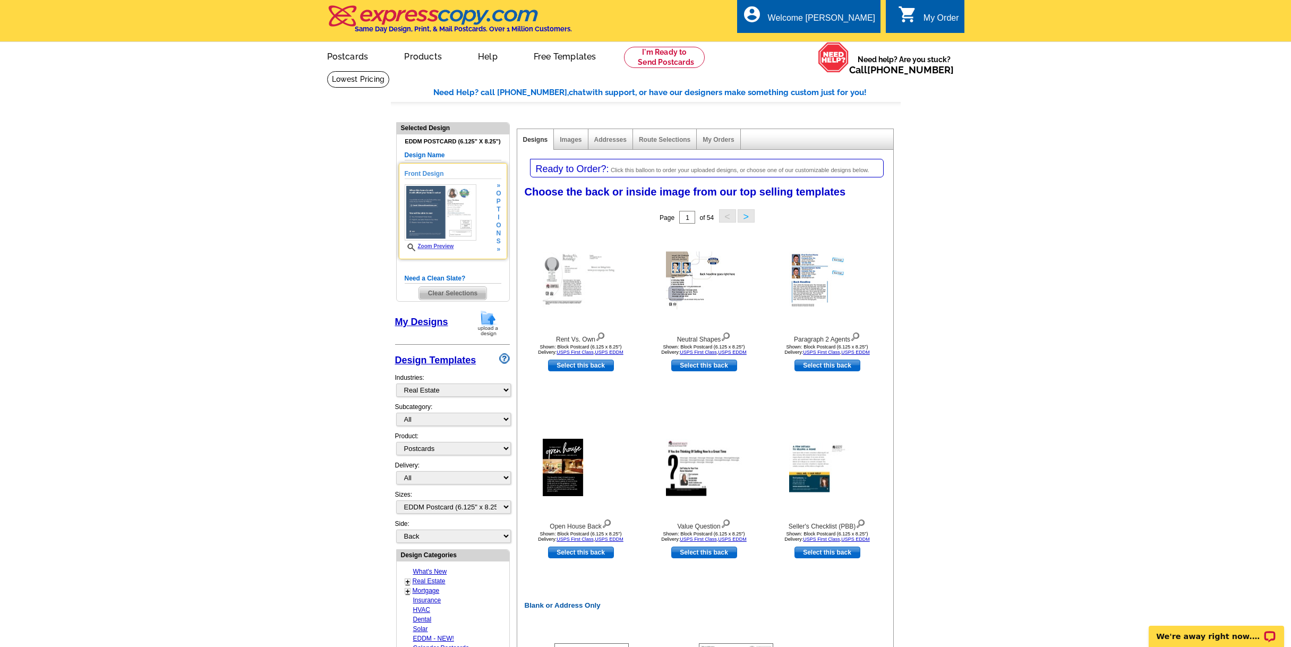
click at [429, 164] on div "Front Design Zoom Preview » o p t i o n s » Change Your Design Edit Design Copy…" at bounding box center [453, 211] width 108 height 96
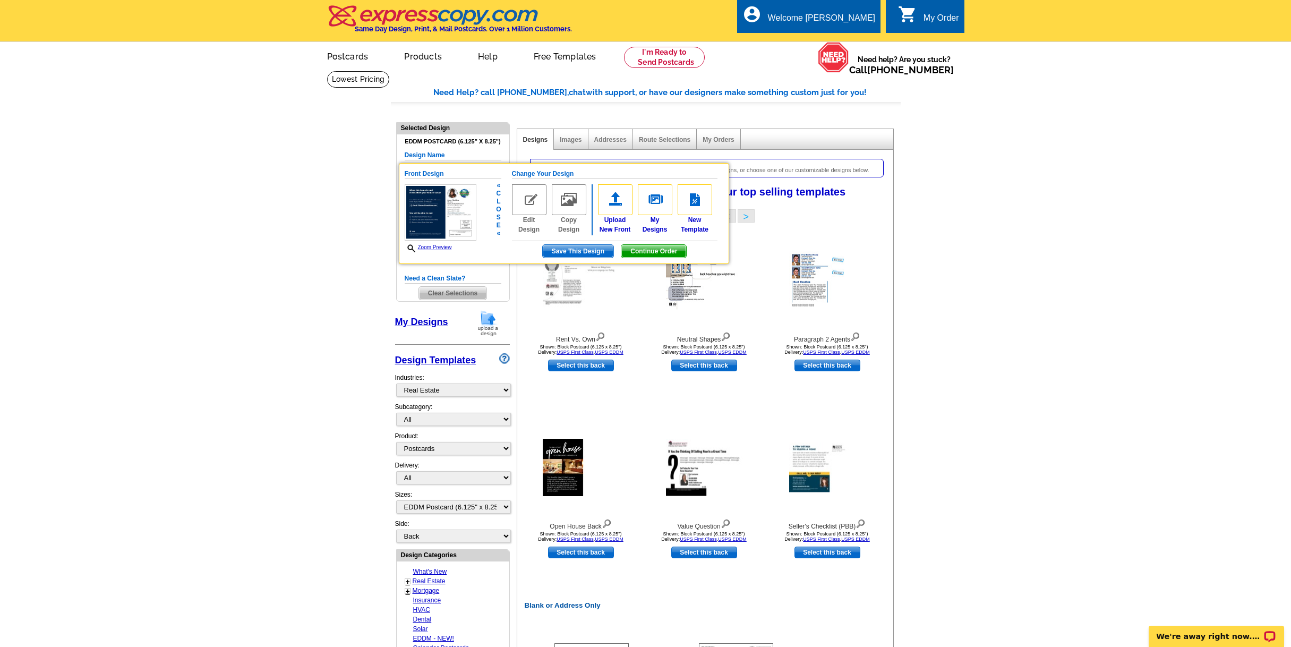
click at [531, 195] on img at bounding box center [529, 199] width 35 height 31
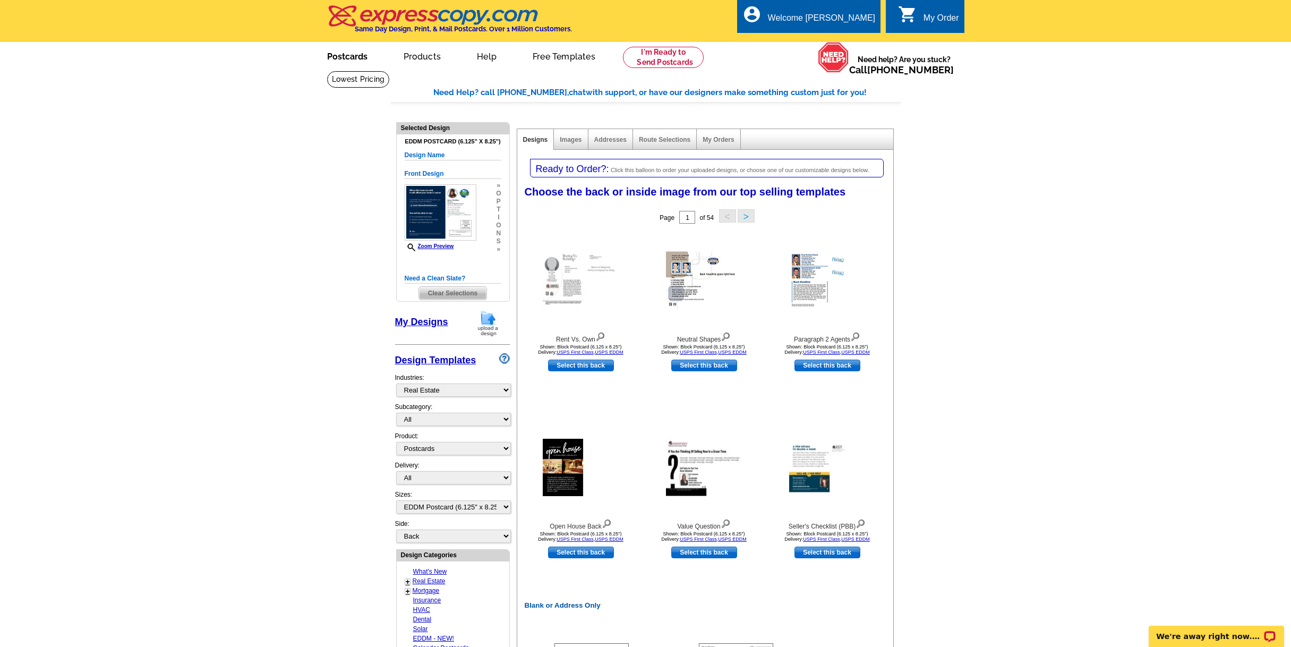
click at [351, 58] on link "Postcards" at bounding box center [347, 55] width 74 height 25
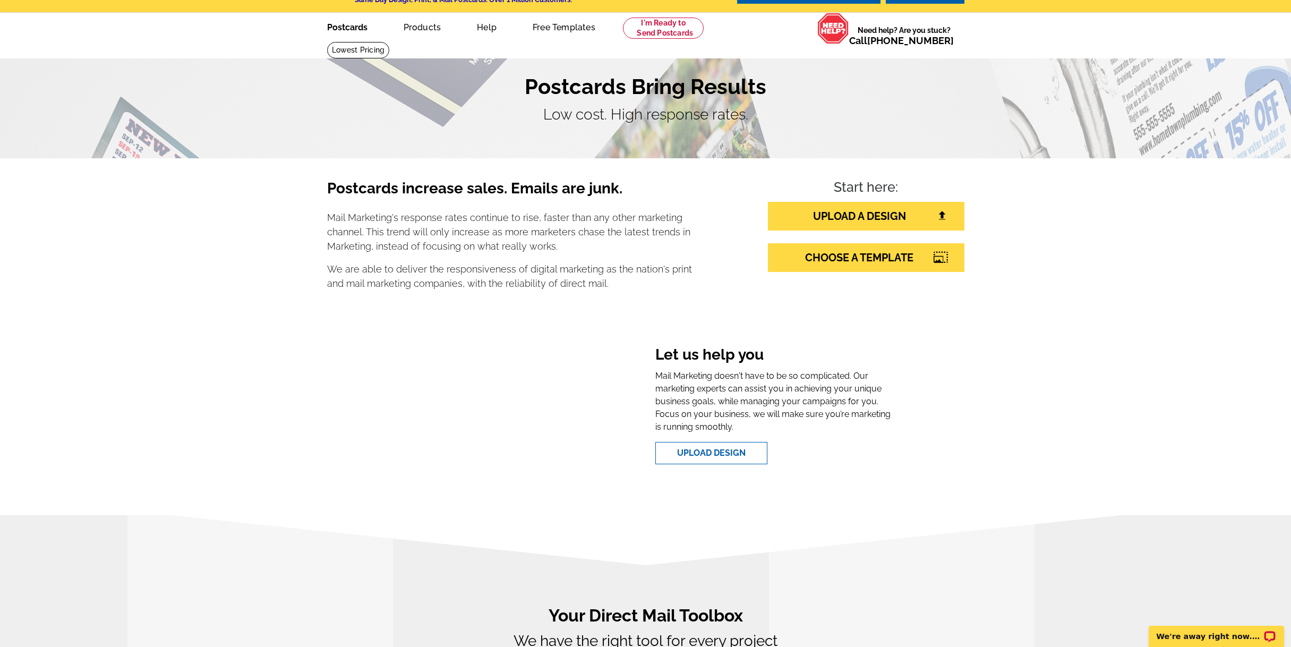
scroll to position [53, 0]
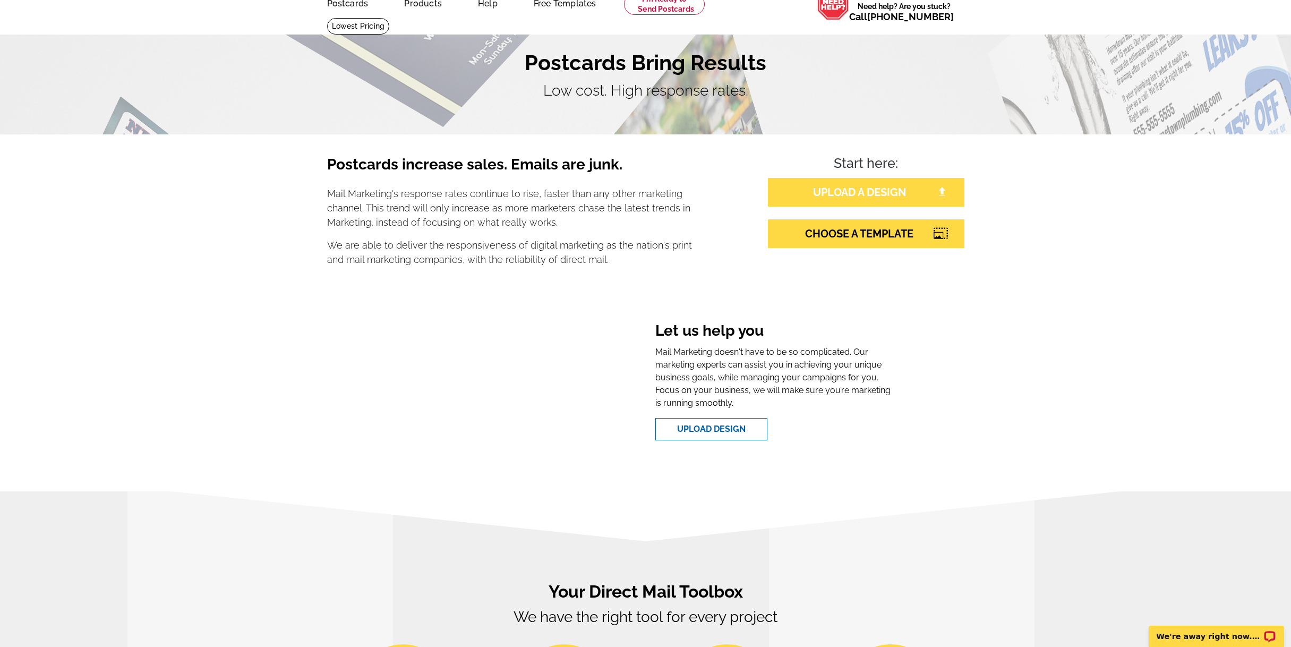
click at [843, 188] on link "UPLOAD A DESIGN" at bounding box center [866, 192] width 197 height 29
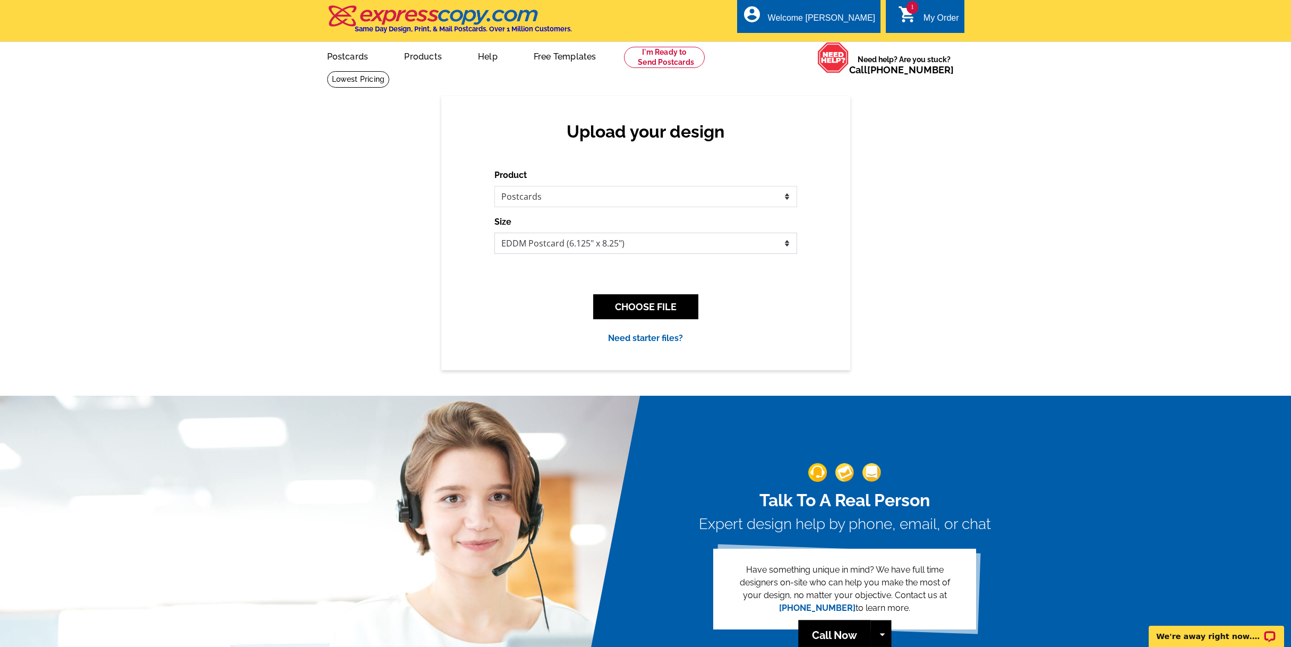
click at [784, 245] on select "Jumbo Postcard (5.5" x 8.5") Regular Postcard (4.25" x 5.6") Panoramic Postcard…" at bounding box center [645, 243] width 303 height 21
click at [494, 233] on select "Jumbo Postcard (5.5" x 8.5") Regular Postcard (4.25" x 5.6") Panoramic Postcard…" at bounding box center [645, 243] width 303 height 21
click at [641, 305] on button "CHOOSE FILE" at bounding box center [645, 306] width 105 height 25
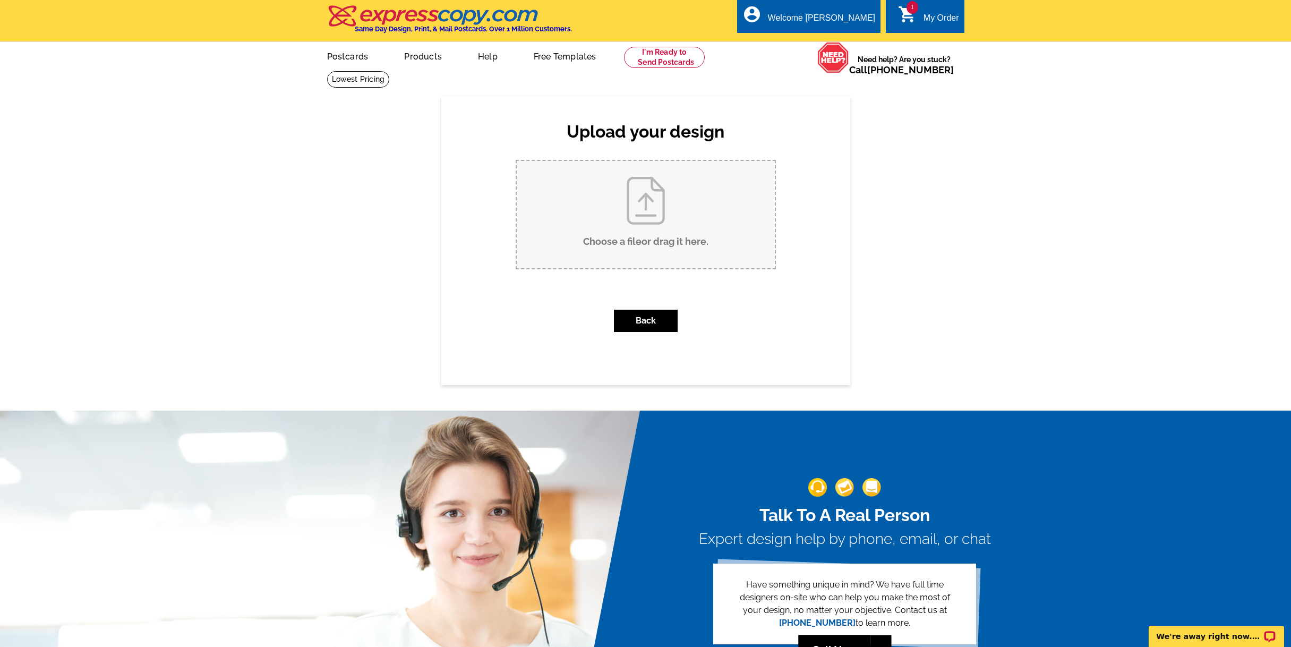
click at [615, 219] on input "Choose a file or drag it here ." at bounding box center [646, 214] width 258 height 107
type input "C:\fakepath\Listing Flyer for [STREET_ADDRESS]pdf"
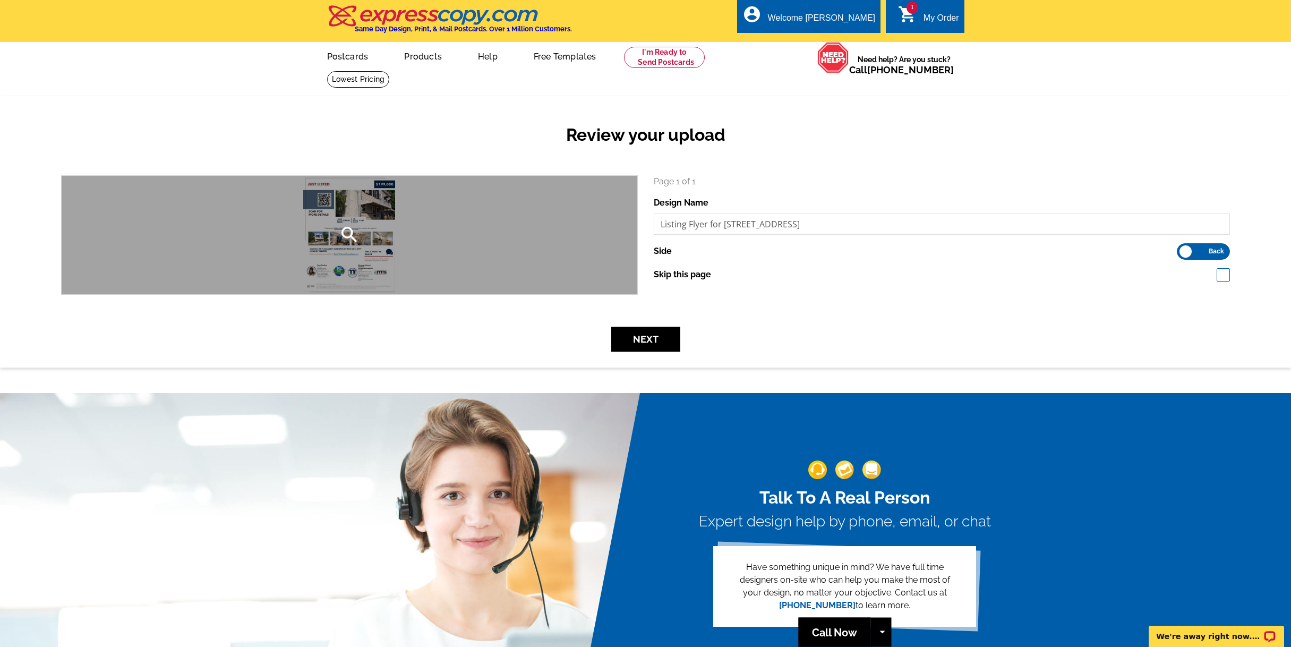
click at [356, 238] on icon "search" at bounding box center [349, 234] width 21 height 21
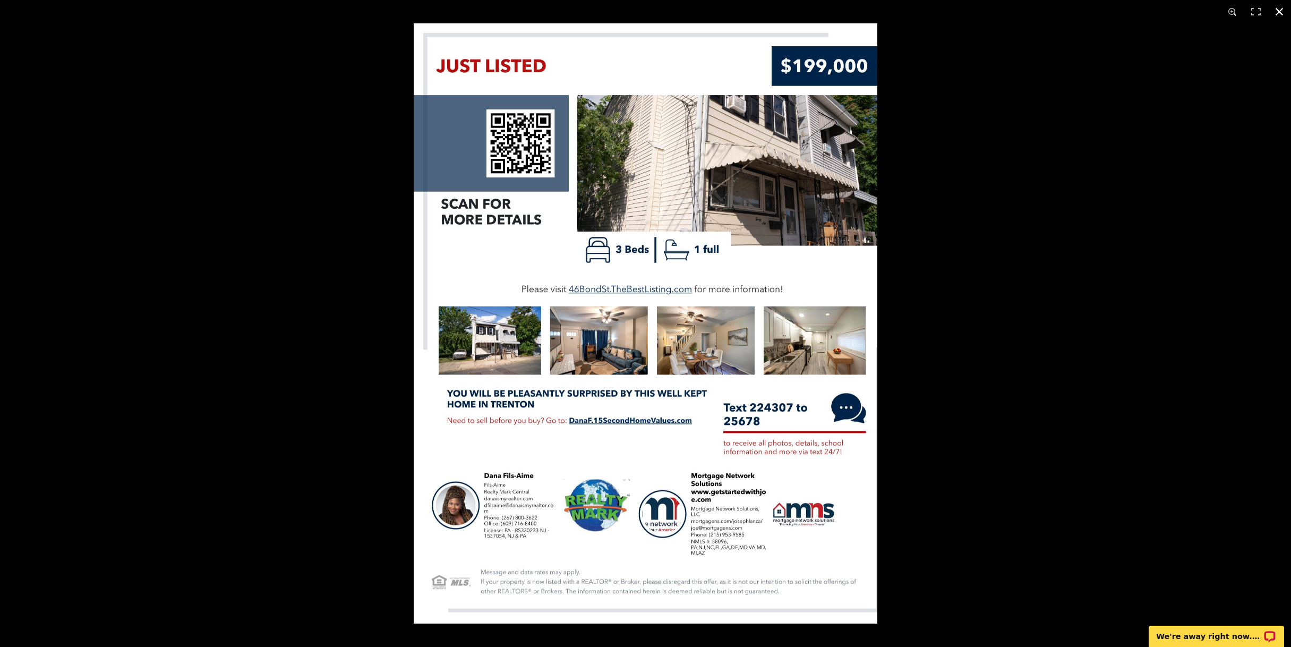
drag, startPoint x: 1282, startPoint y: 8, endPoint x: 1275, endPoint y: 20, distance: 12.8
click at [1280, 11] on button at bounding box center [1279, 11] width 23 height 23
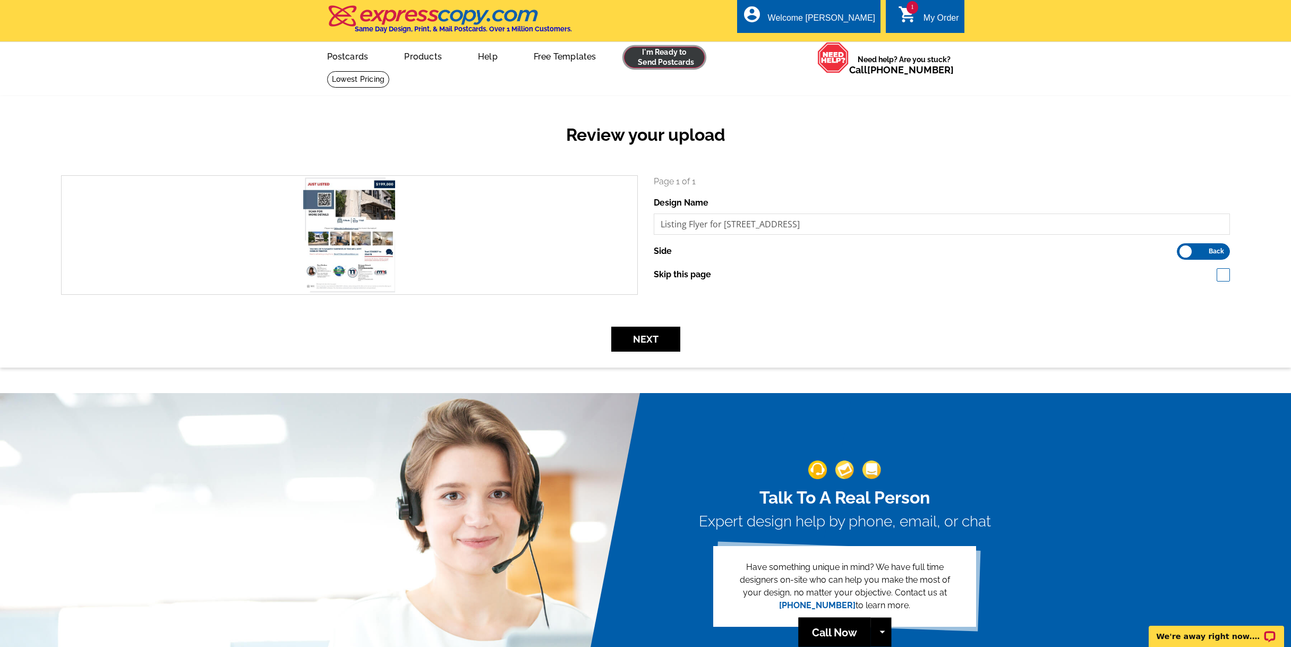
click at [663, 62] on link at bounding box center [664, 57] width 81 height 21
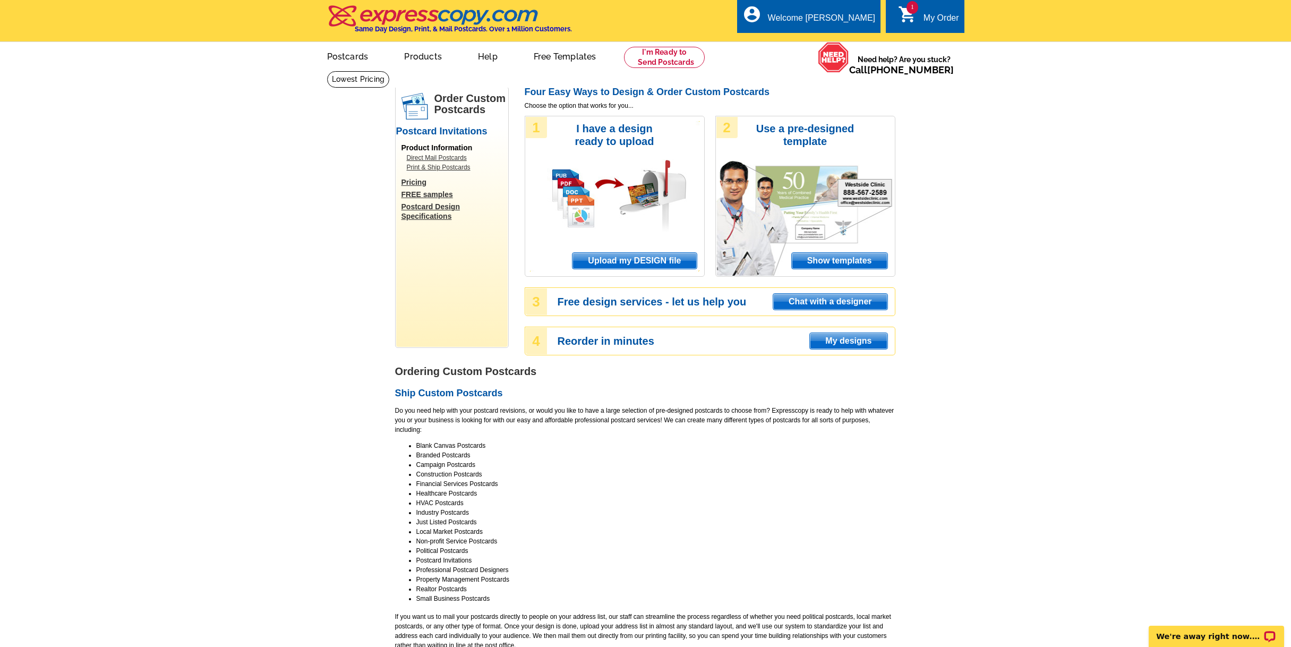
click at [650, 261] on span "Upload my DESIGN file" at bounding box center [635, 261] width 124 height 16
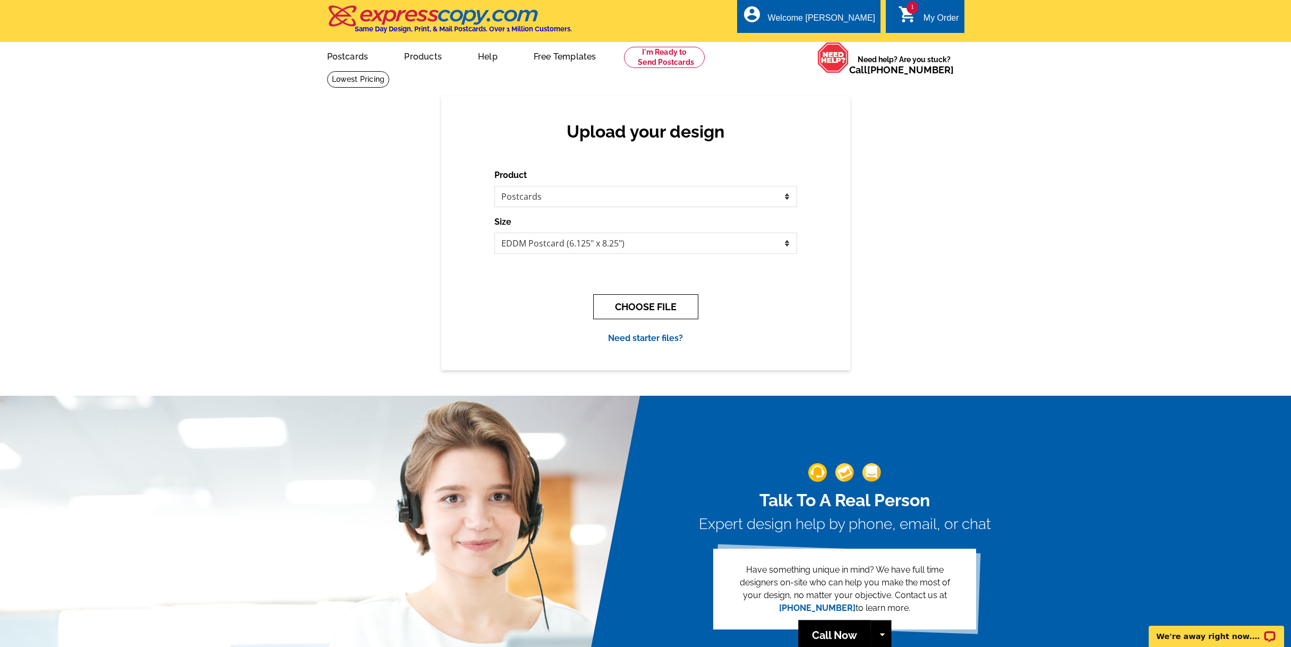
click at [639, 309] on button "CHOOSE FILE" at bounding box center [645, 306] width 105 height 25
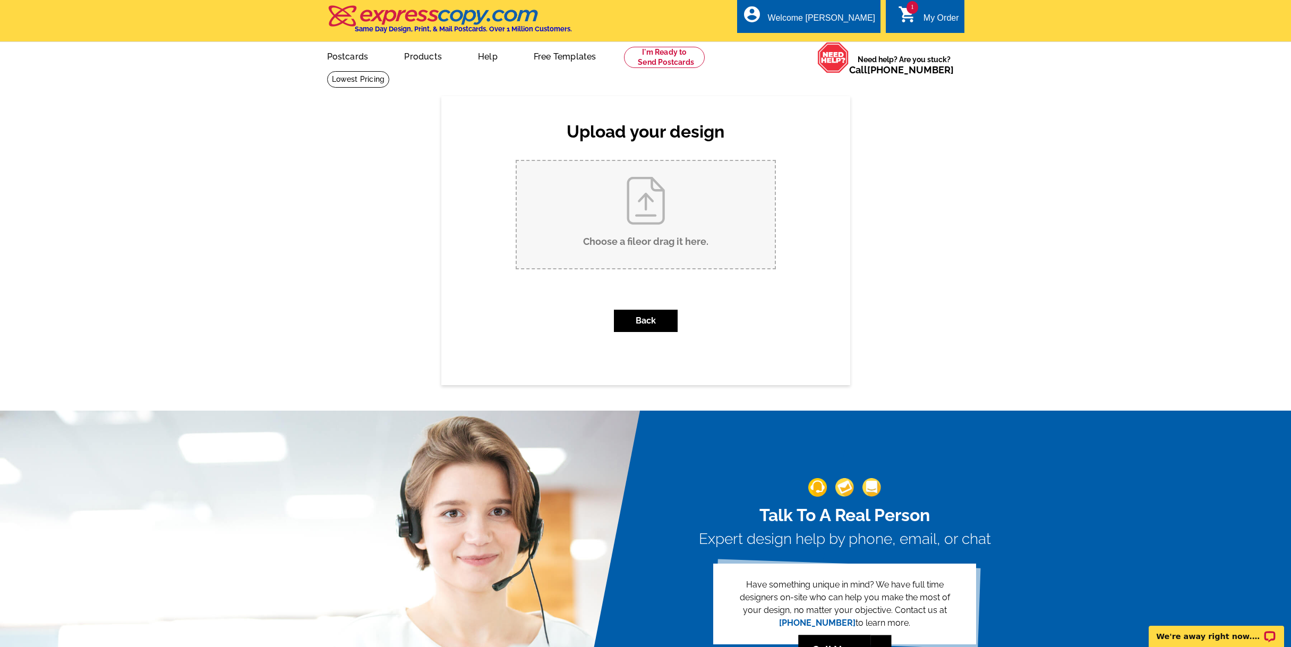
click at [658, 217] on input "Choose a file or drag it here ." at bounding box center [646, 214] width 258 height 107
